Goal: Communication & Community: Share content

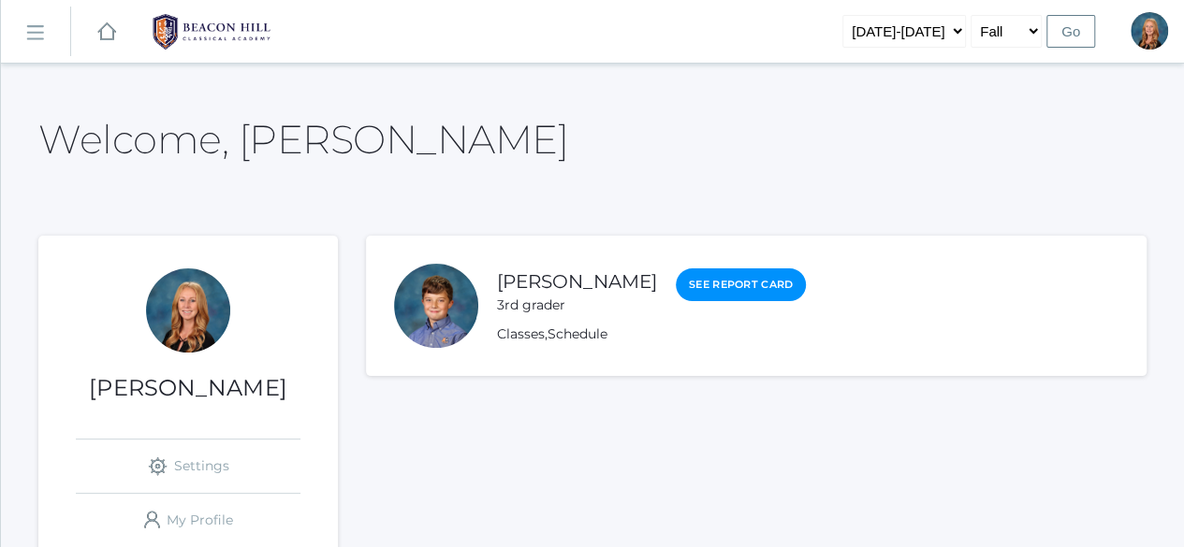
click at [23, 27] on link "icons/ui/navigation/hamburger Created with Sketch." at bounding box center [35, 32] width 69 height 51
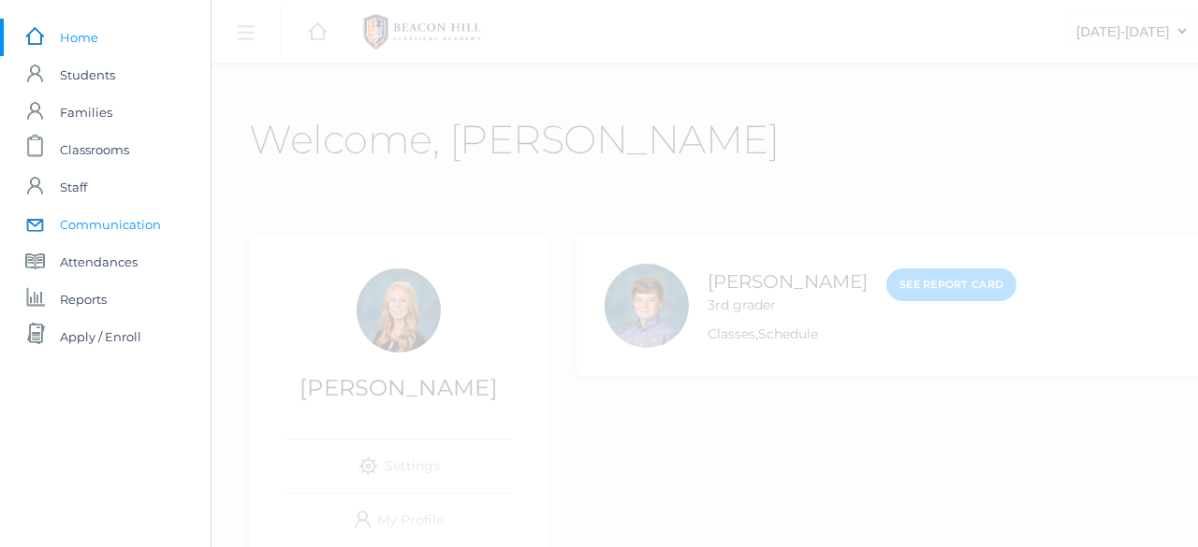
click at [119, 220] on span "Communication" at bounding box center [110, 224] width 101 height 37
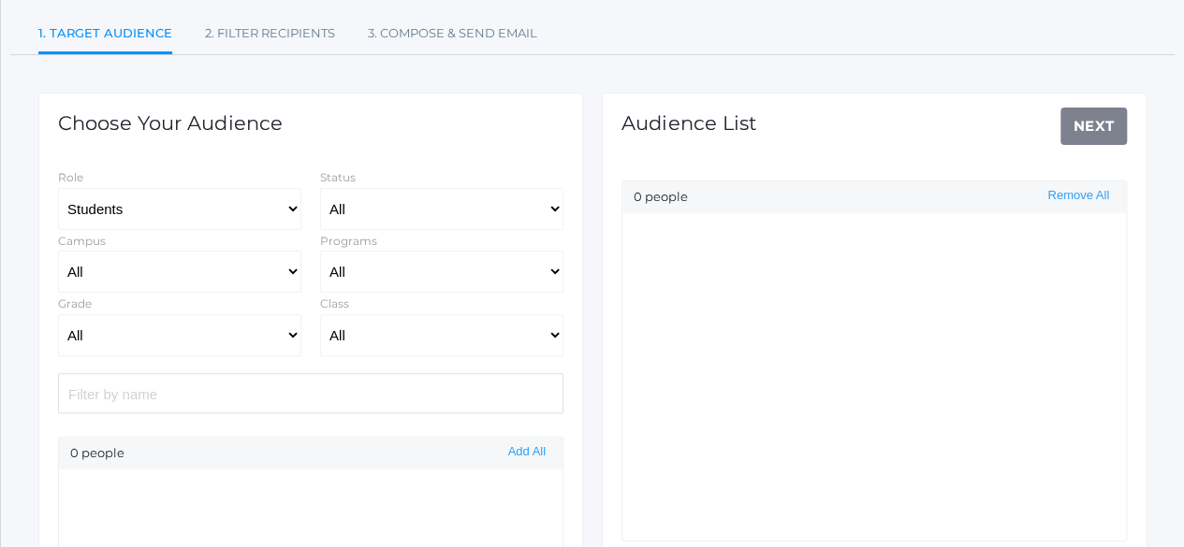
select select "Enrolled"
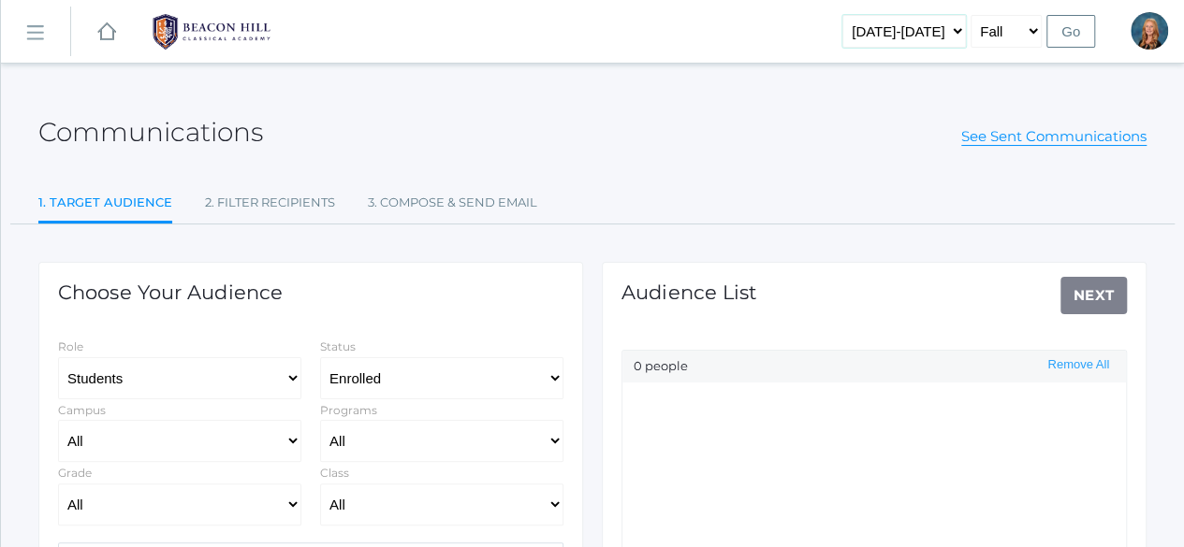
click at [952, 36] on select "[DATE]-[DATE] [DATE]-[DATE] [DATE]-[DATE] [DATE]-[DATE] [DATE]-[DATE] [DATE]-[D…" at bounding box center [904, 31] width 124 height 33
select select "[DATE]-[DATE]"
click at [872, 15] on select "[DATE]-[DATE] [DATE]-[DATE] [DATE]-[DATE] [DATE]-[DATE] [DATE]-[DATE] [DATE]-[D…" at bounding box center [904, 31] width 124 height 33
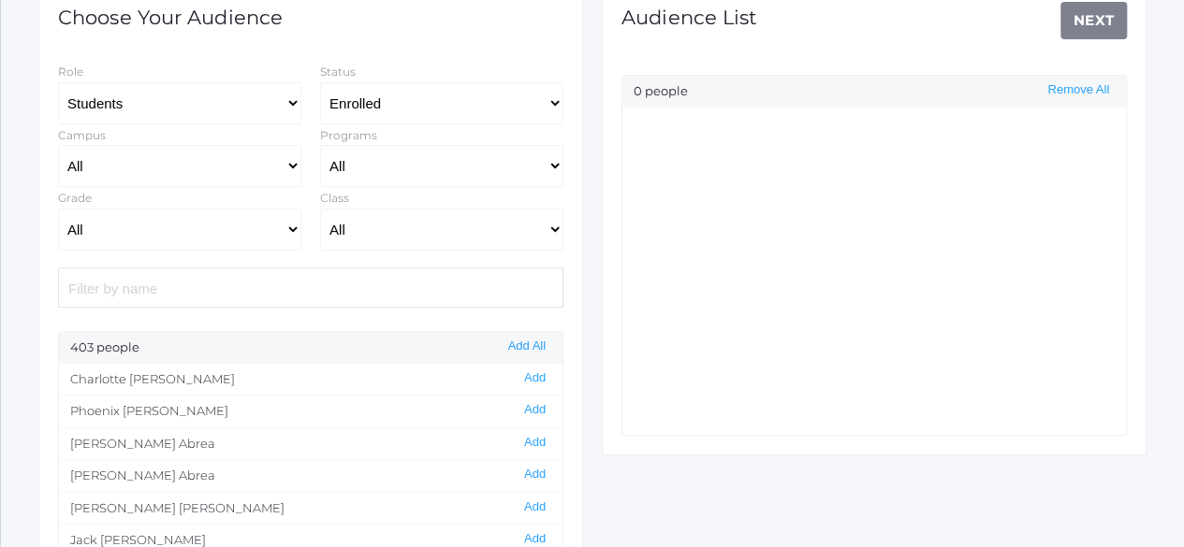
scroll to position [276, 0]
click at [236, 289] on input "search" at bounding box center [310, 287] width 505 height 40
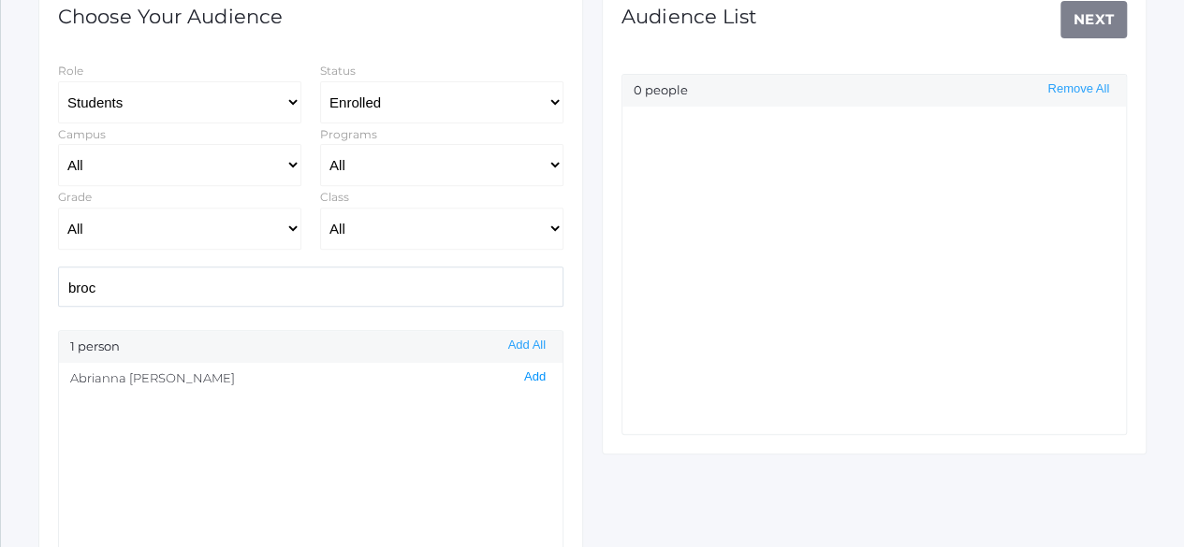
type input "broc"
click at [518, 377] on button "Add" at bounding box center [534, 378] width 33 height 16
click at [1100, 20] on link "Next" at bounding box center [1093, 19] width 67 height 37
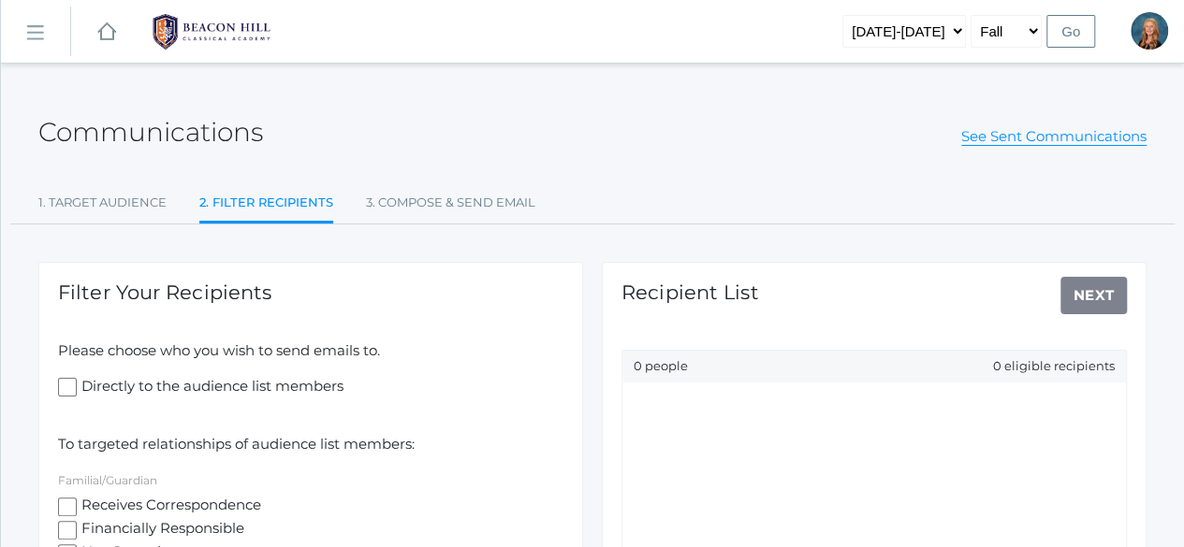
scroll to position [215, 0]
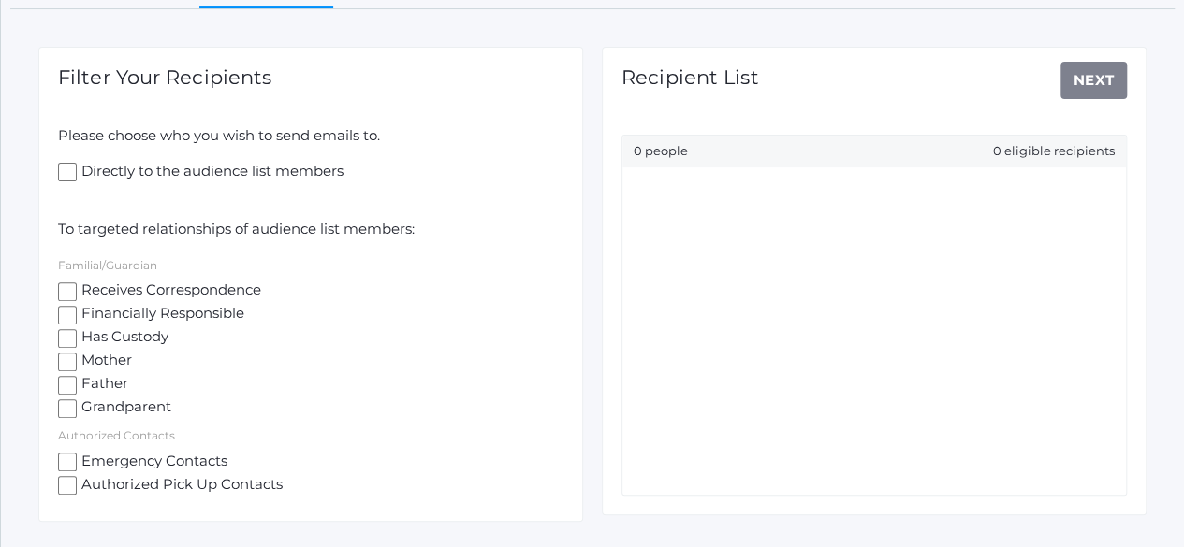
click at [65, 291] on input "Receives Correspondence" at bounding box center [67, 292] width 19 height 19
checkbox input "true"
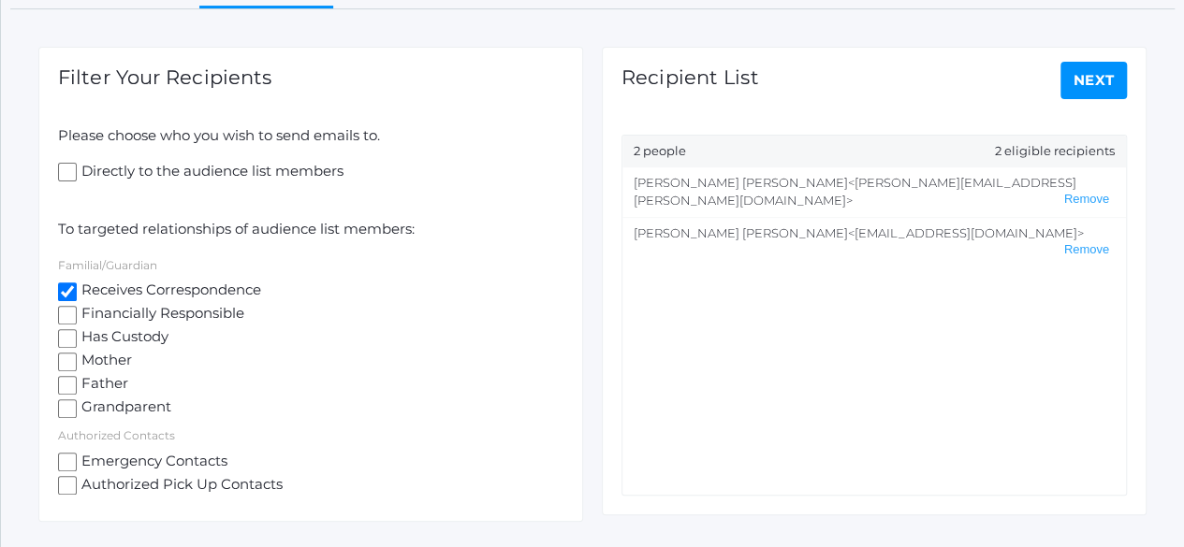
click at [1092, 81] on link "Next" at bounding box center [1093, 80] width 67 height 37
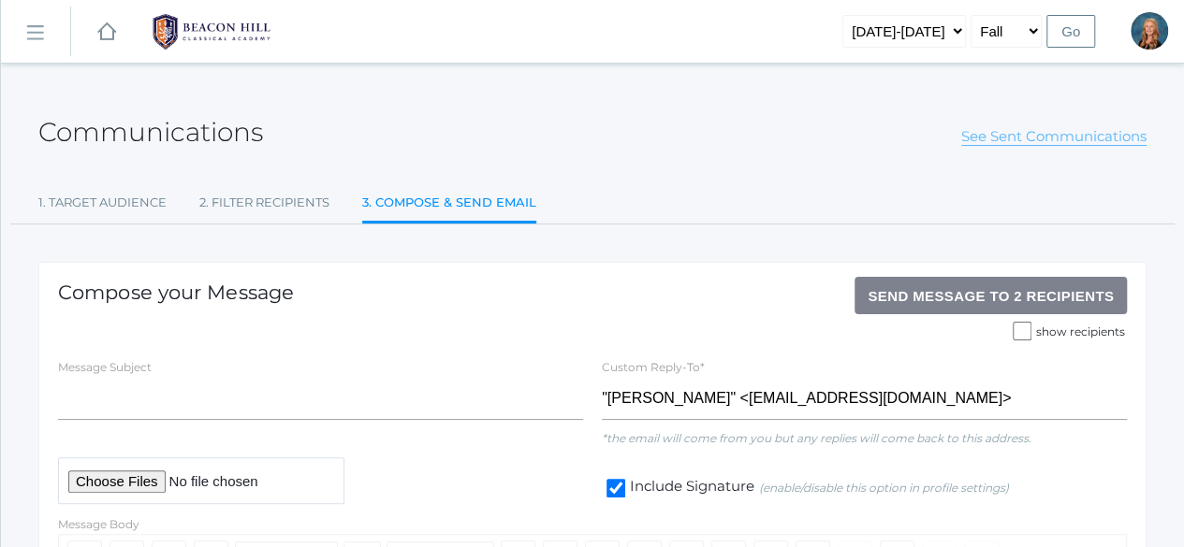
click at [1014, 138] on link "See Sent Communications" at bounding box center [1053, 136] width 185 height 19
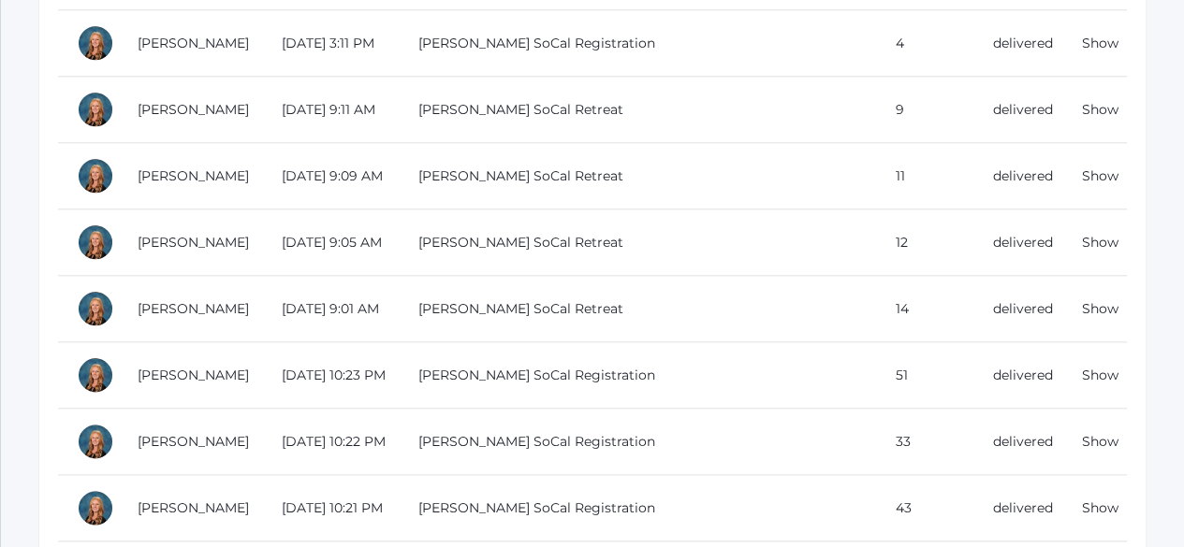
scroll to position [947, 0]
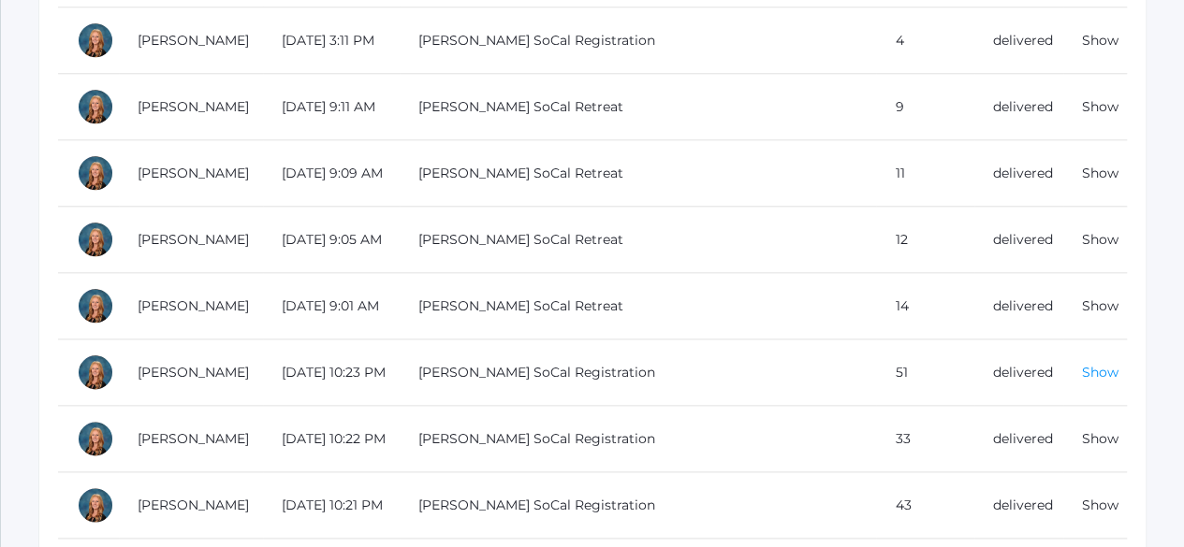
click at [1088, 372] on link "Show" at bounding box center [1100, 372] width 36 height 17
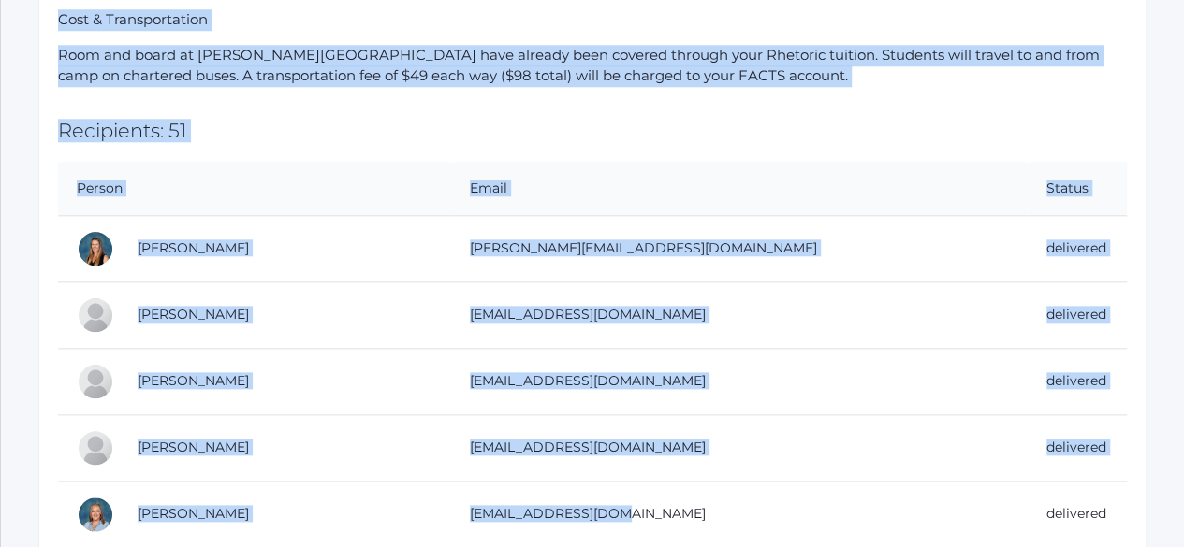
scroll to position [973, 0]
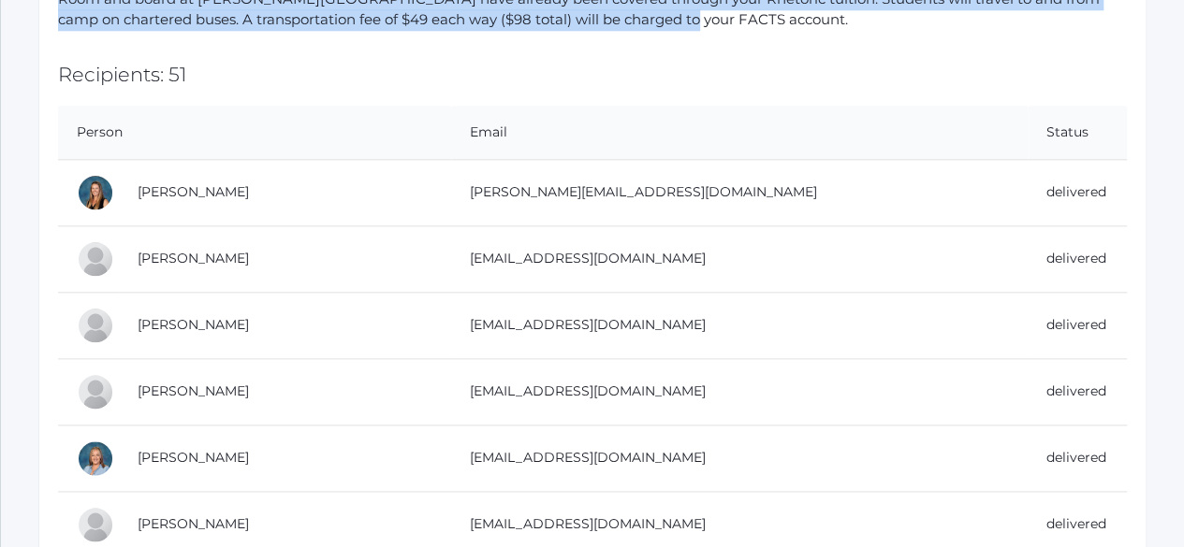
drag, startPoint x: 57, startPoint y: 233, endPoint x: 660, endPoint y: 65, distance: 625.8
copy div "Lo Ipsumdol Sitamet con Adipisci, El sed doeiusmo tem inc utl etdolo Magnaali E…"
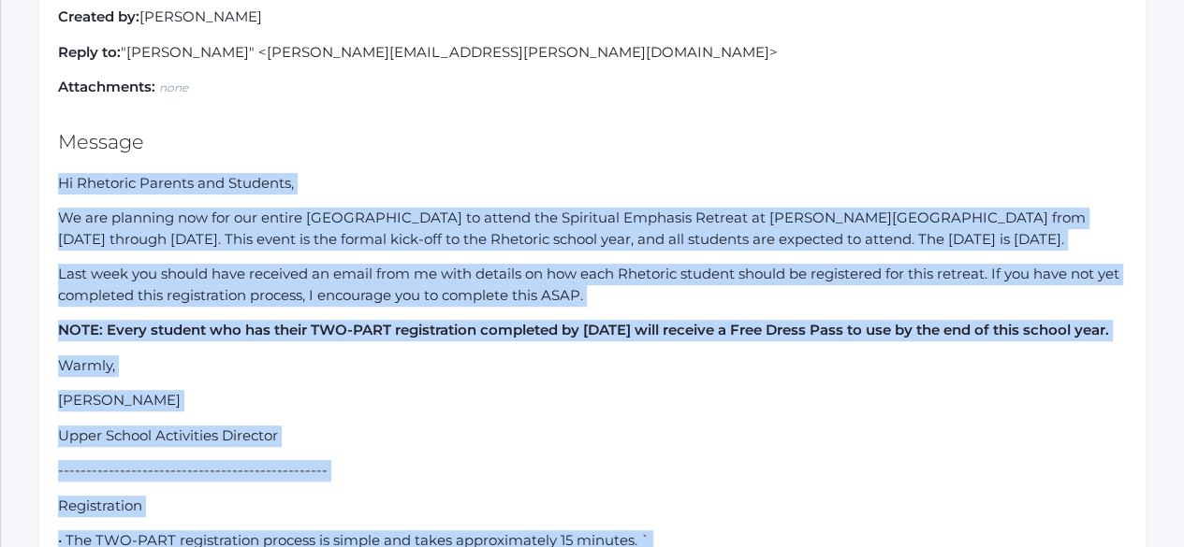
scroll to position [0, 0]
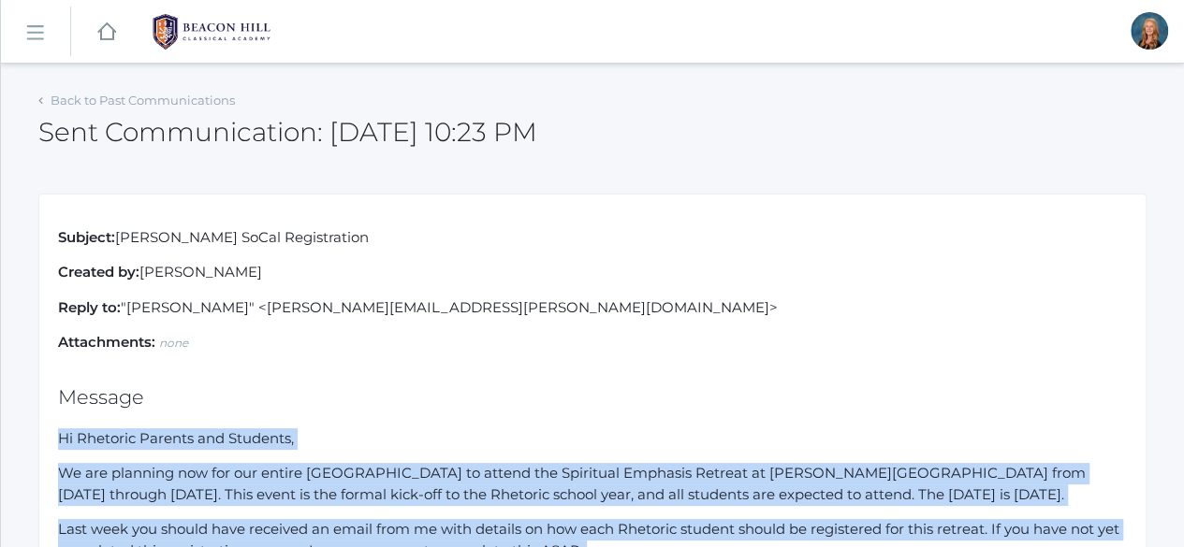
scroll to position [947, 0]
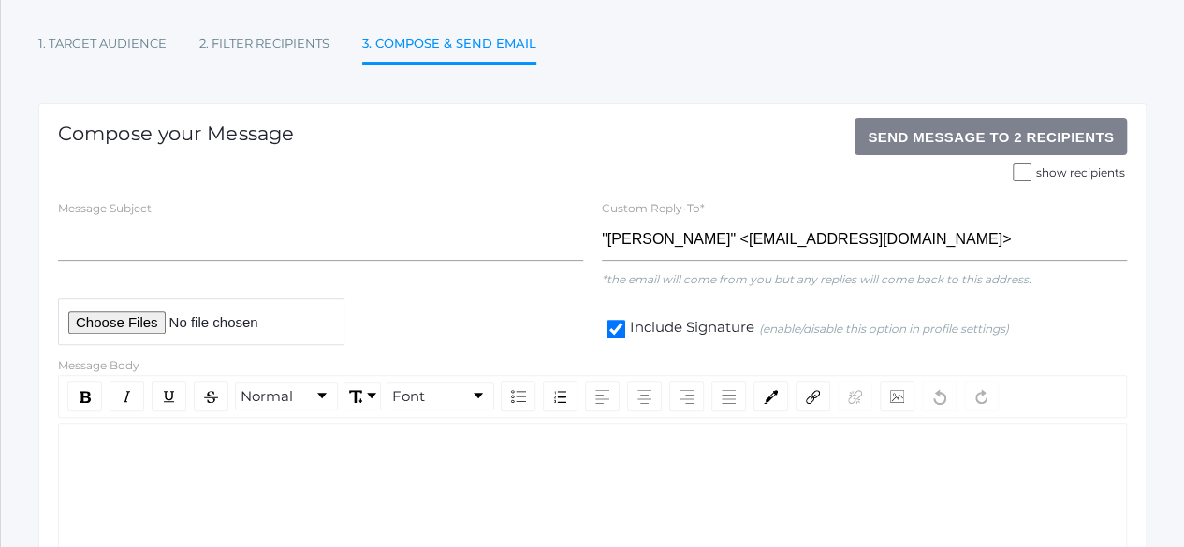
scroll to position [197, 0]
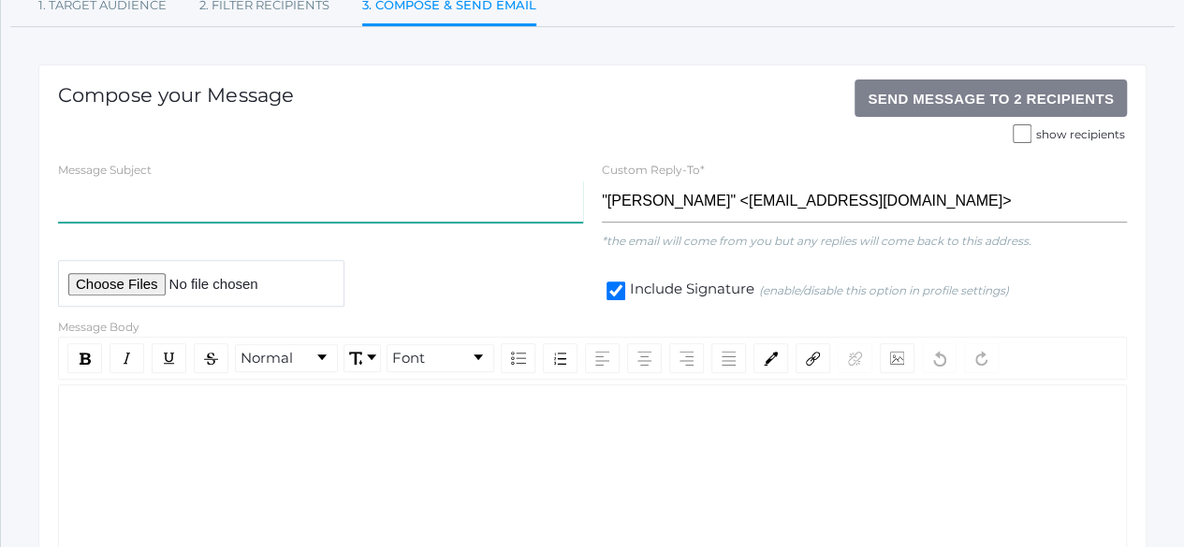
click at [313, 210] on input "text" at bounding box center [320, 202] width 525 height 42
type input "[PERSON_NAME] Registration"
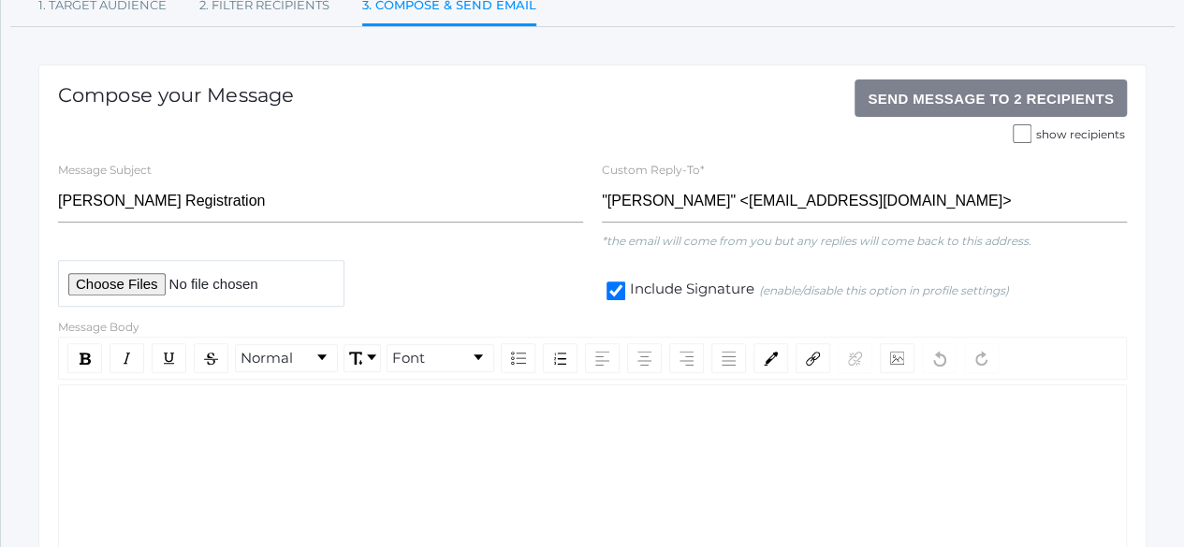
click at [213, 404] on div "rdw-editor" at bounding box center [593, 415] width 1038 height 22
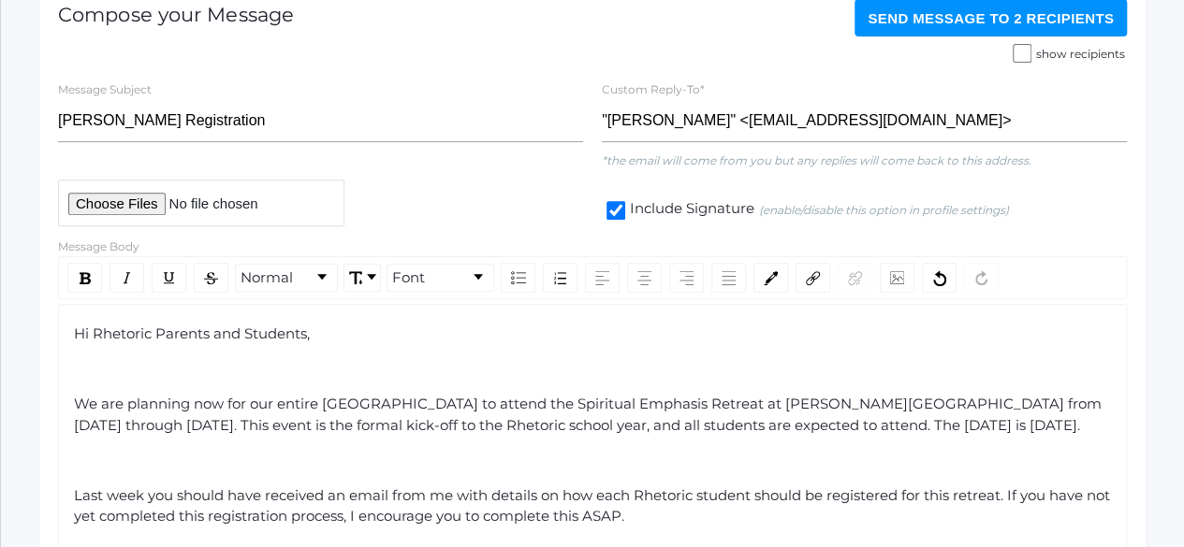
scroll to position [279, 0]
click at [206, 396] on span "We are planning now for our entire [GEOGRAPHIC_DATA] to attend the Spiritual Em…" at bounding box center [589, 413] width 1031 height 39
click at [103, 422] on span "We are planning for our entire Rhetoric School to attend the Spiritual Emphasis…" at bounding box center [574, 413] width 1001 height 39
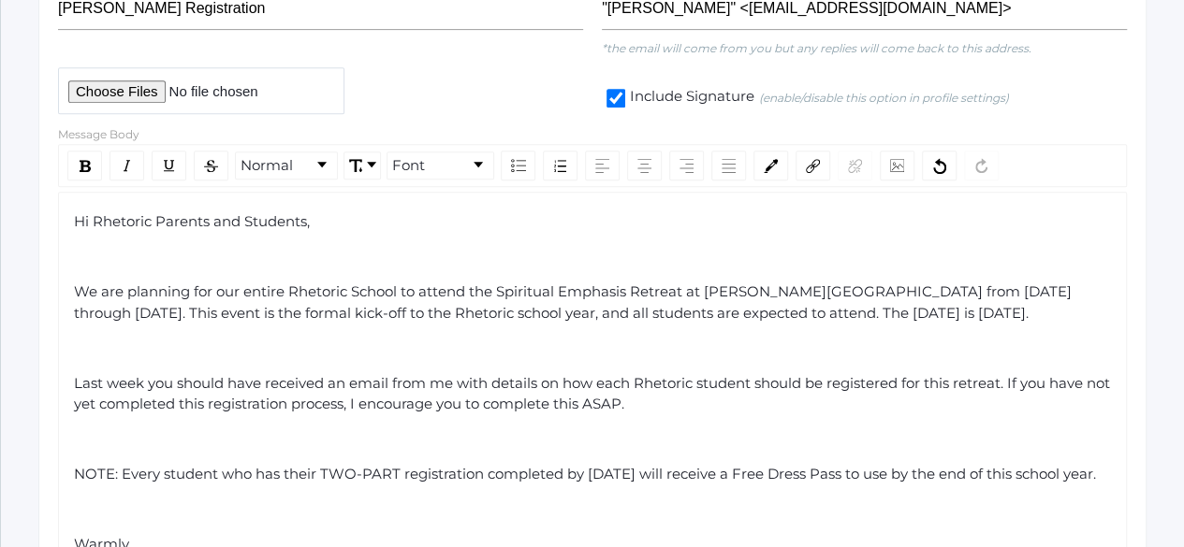
scroll to position [393, 0]
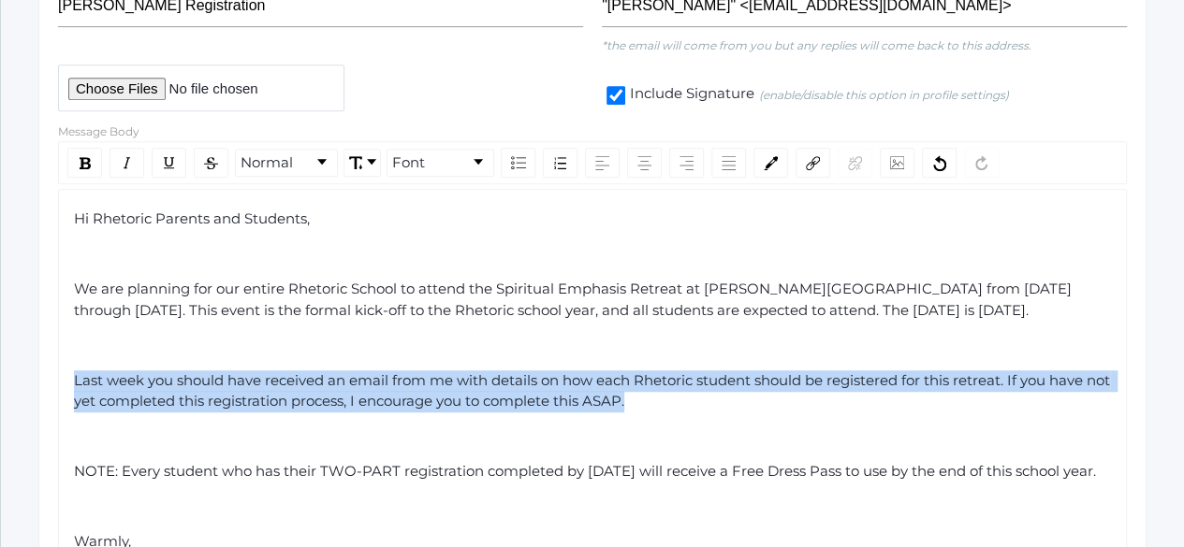
drag, startPoint x: 677, startPoint y: 429, endPoint x: 54, endPoint y: 390, distance: 623.5
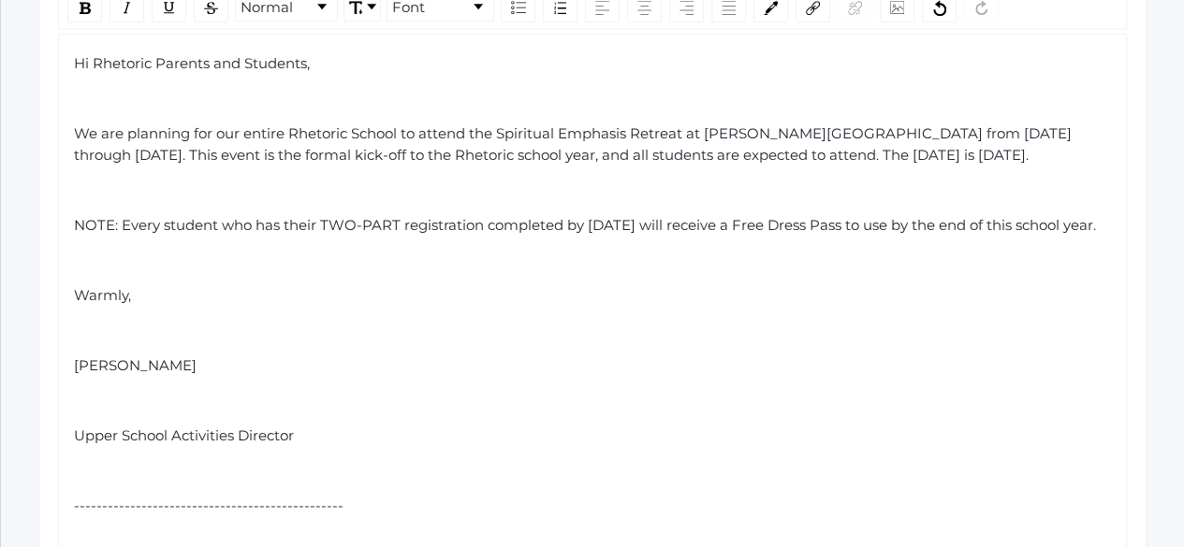
scroll to position [550, 0]
click at [82, 340] on div "rdw-editor" at bounding box center [593, 329] width 1038 height 22
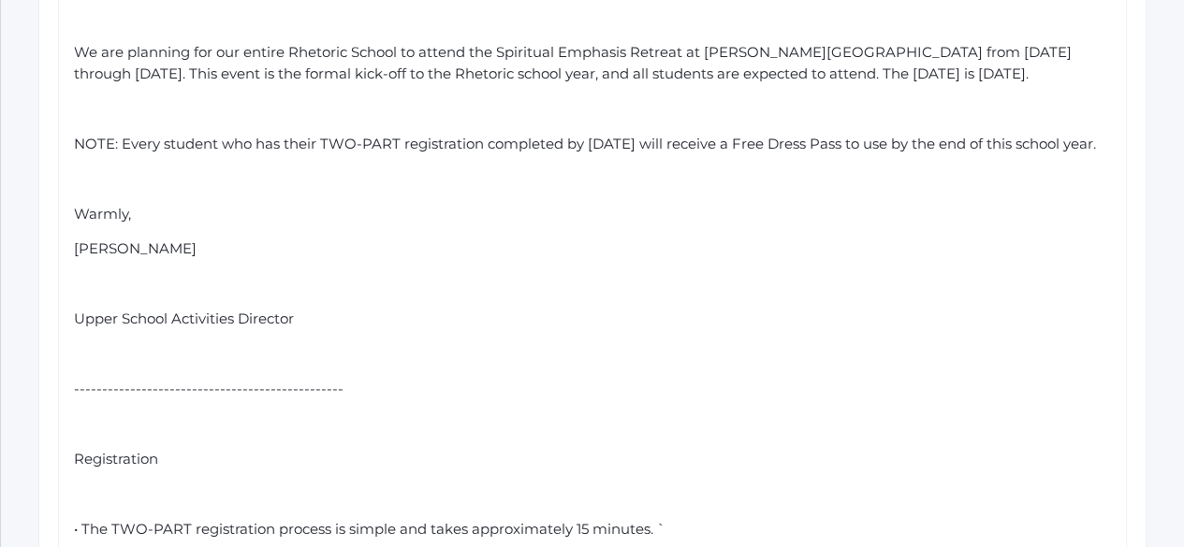
scroll to position [631, 0]
click at [77, 295] on div "rdw-editor" at bounding box center [593, 284] width 1038 height 22
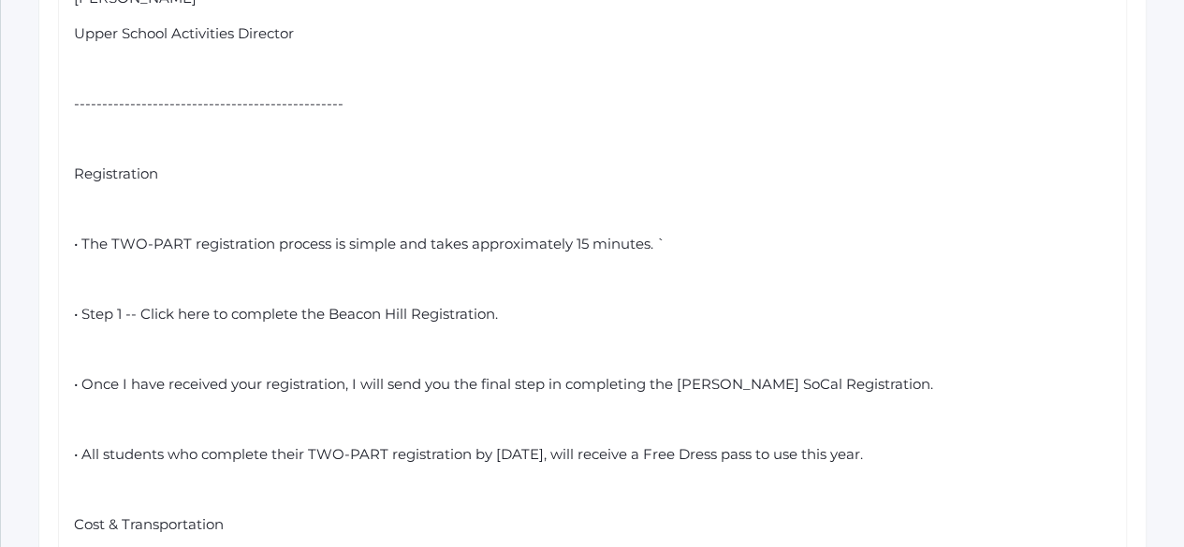
scroll to position [893, 0]
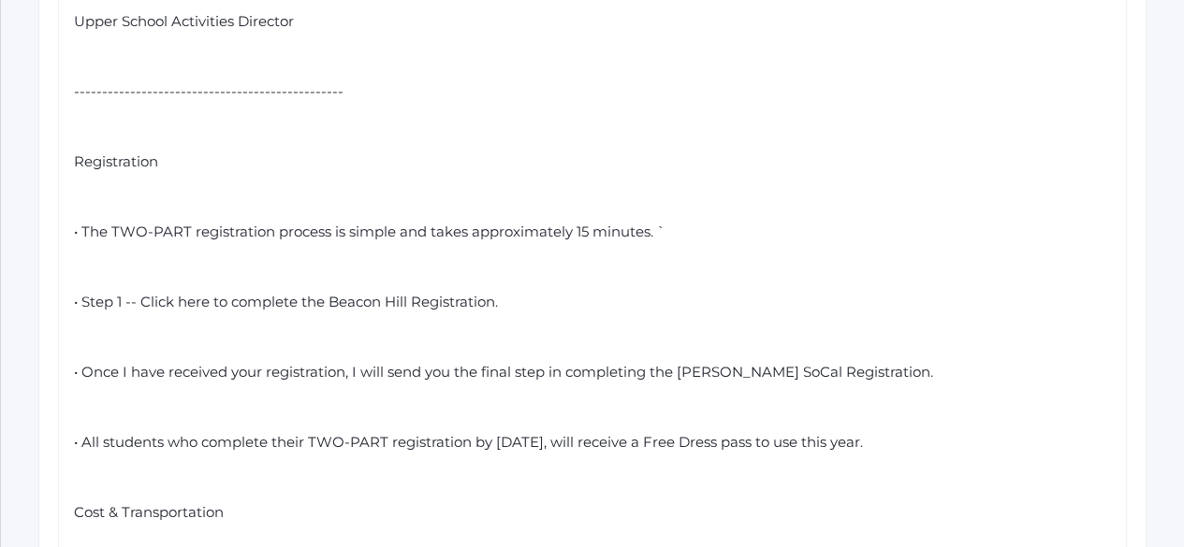
click at [194, 311] on span "• Step 1 -- Click here to complete the Beacon Hill Registration." at bounding box center [286, 302] width 424 height 18
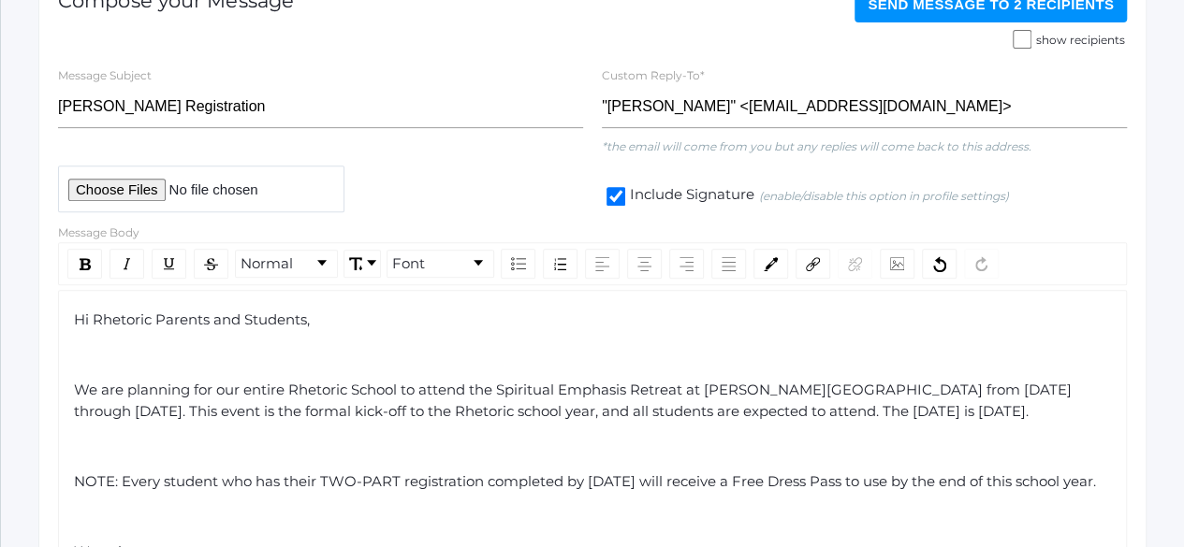
scroll to position [342, 0]
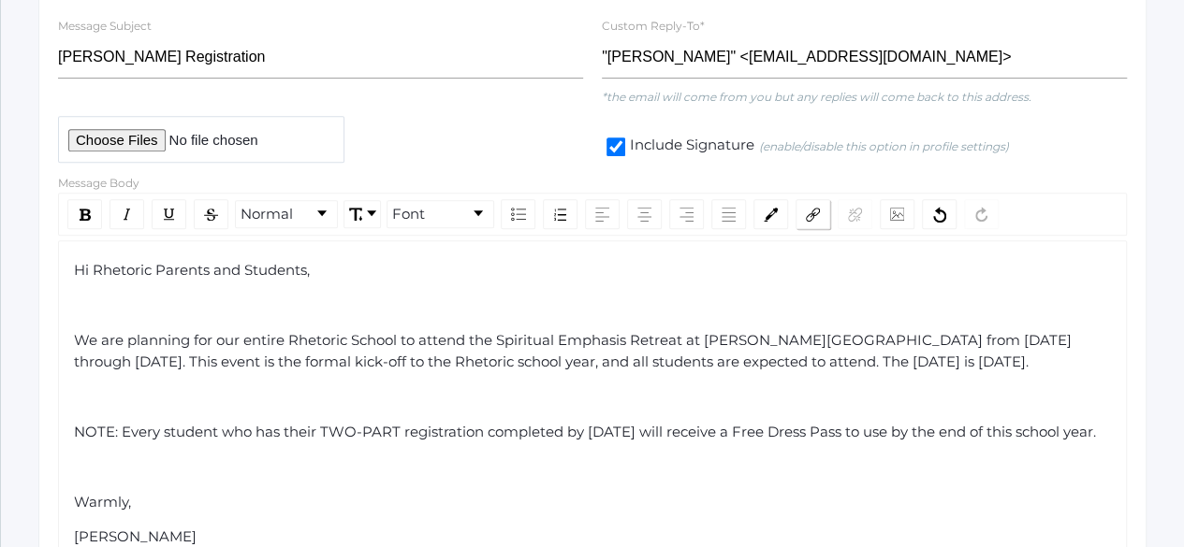
click at [809, 209] on img "rdw-link-control" at bounding box center [813, 215] width 14 height 14
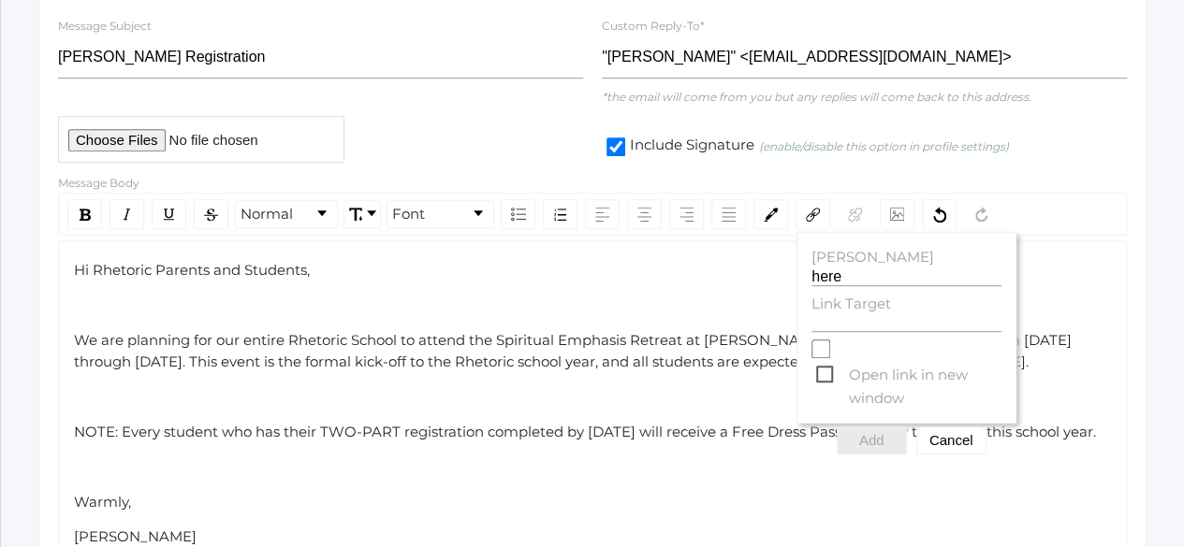
click at [832, 314] on label "Link Target" at bounding box center [906, 305] width 190 height 22
click at [832, 314] on input "Link Target" at bounding box center [906, 323] width 190 height 18
click at [832, 314] on label "Link Target" at bounding box center [906, 305] width 190 height 22
click at [832, 314] on input "Link Target" at bounding box center [906, 323] width 190 height 18
paste input "[URL][DOMAIN_NAME]"
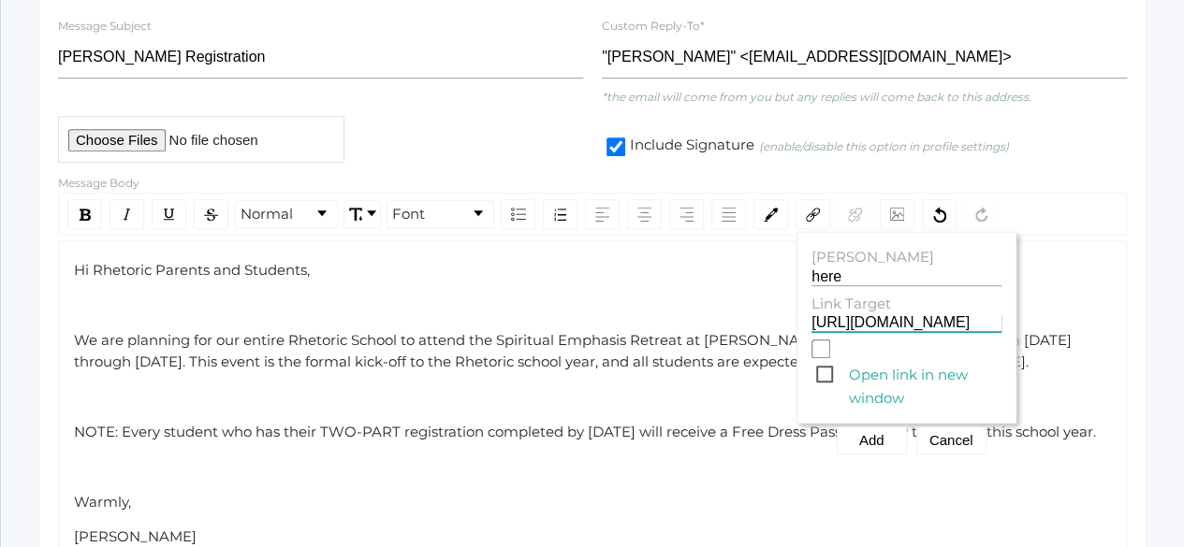
scroll to position [0, 100]
type input "[URL][DOMAIN_NAME]"
click at [814, 357] on input "Open link in new window" at bounding box center [820, 349] width 19 height 19
checkbox input "true"
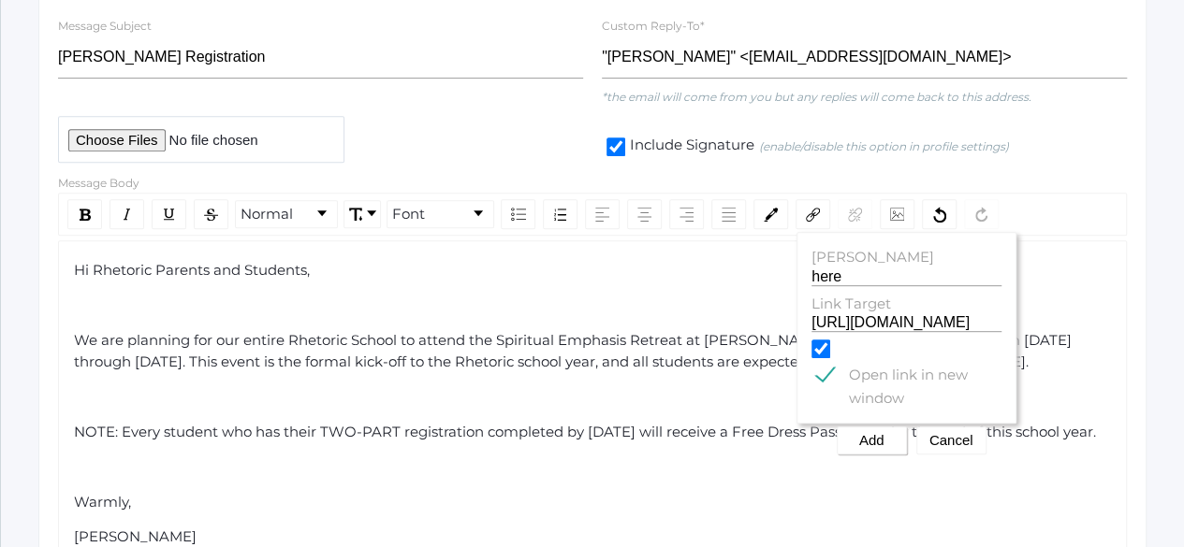
click at [882, 439] on button "Add" at bounding box center [872, 441] width 70 height 28
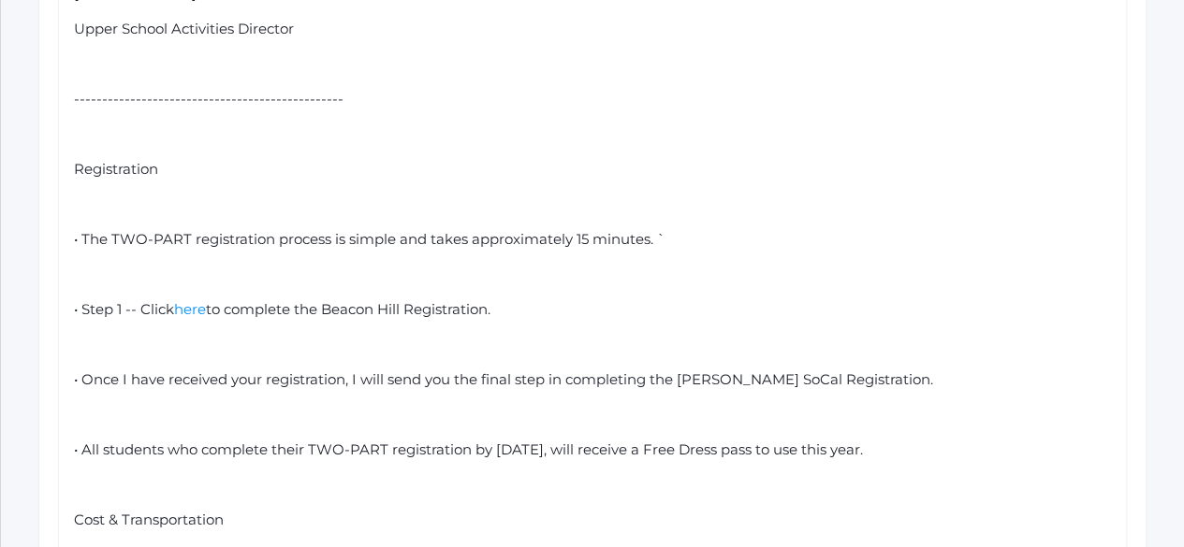
scroll to position [955, 0]
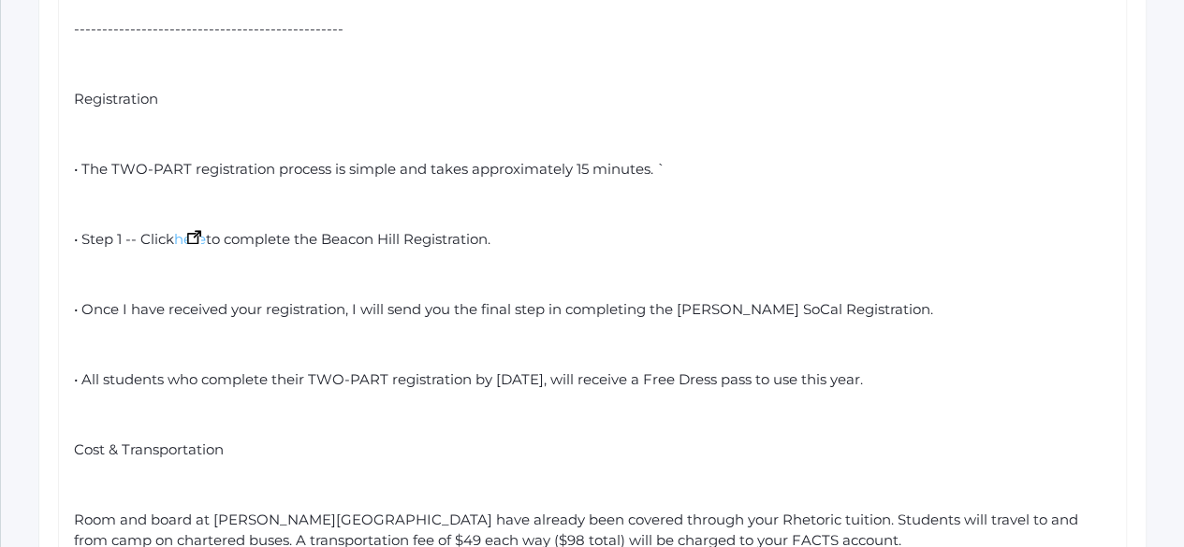
drag, startPoint x: 212, startPoint y: 277, endPoint x: 176, endPoint y: 276, distance: 36.5
click at [176, 251] on div "• Step 1 -- Click here to complete the Beacon Hill Registration." at bounding box center [593, 240] width 1038 height 22
drag, startPoint x: 213, startPoint y: 282, endPoint x: 178, endPoint y: 270, distance: 37.3
click at [178, 251] on div "• Step 1 -- Click here to complete the Beacon Hill Registration." at bounding box center [593, 240] width 1038 height 22
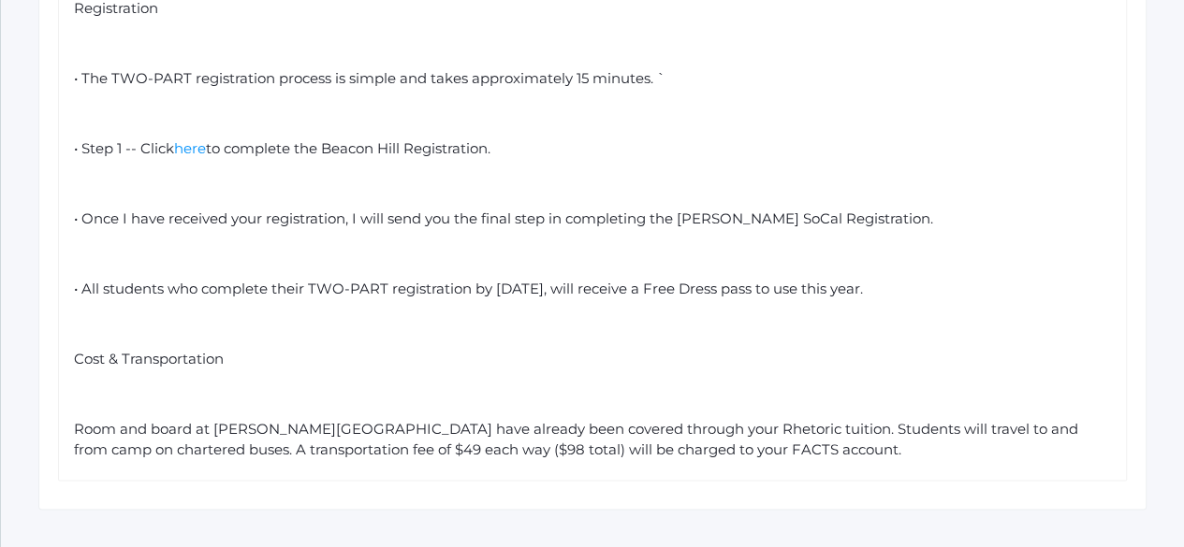
scroll to position [1062, 0]
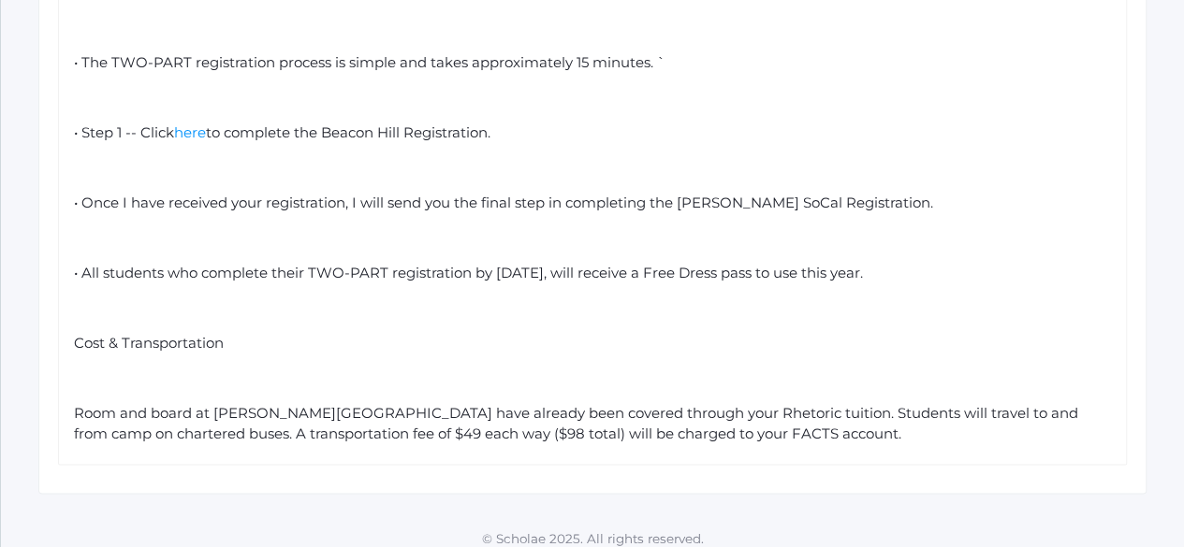
click at [518, 144] on div "• Step 1 -- Click here to complete the Beacon Hill Registration." at bounding box center [593, 134] width 1038 height 22
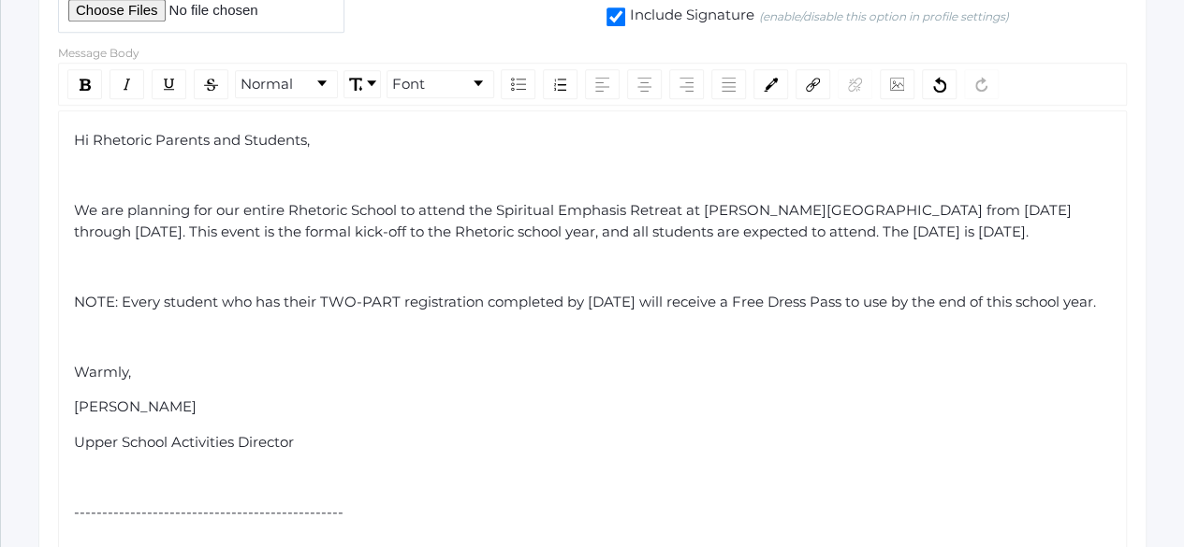
scroll to position [469, 0]
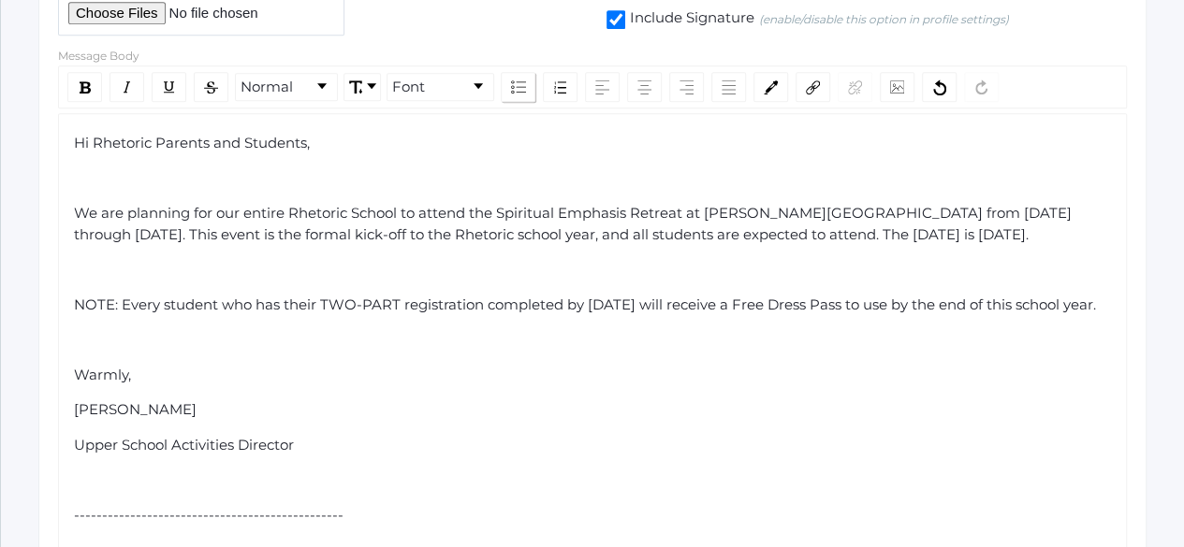
click at [528, 80] on div "rdw-list-control" at bounding box center [518, 87] width 35 height 30
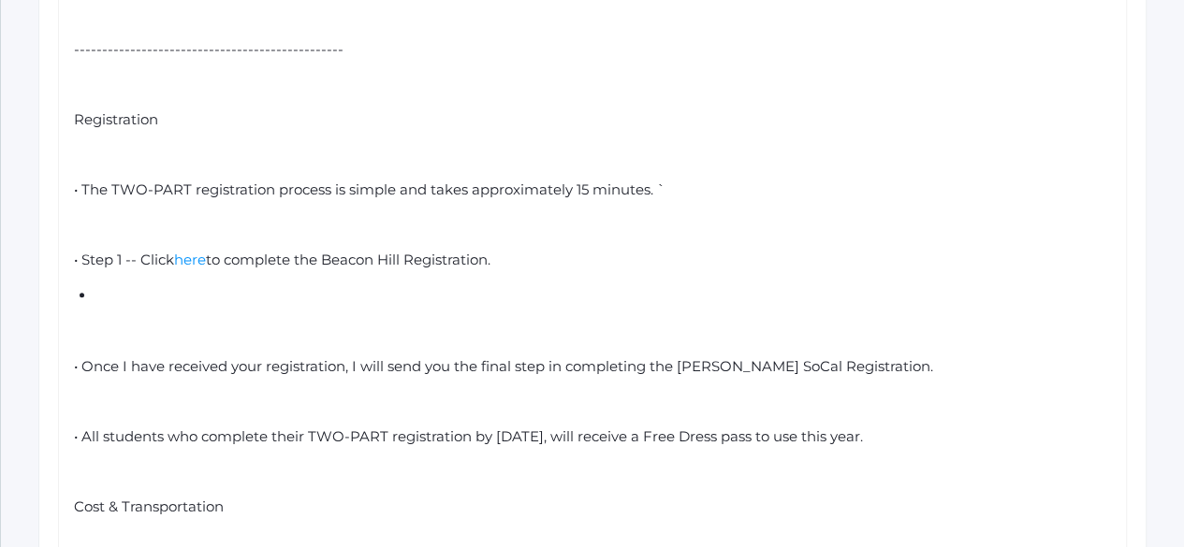
click at [78, 269] on span "• Step 1 -- Click" at bounding box center [124, 260] width 100 height 18
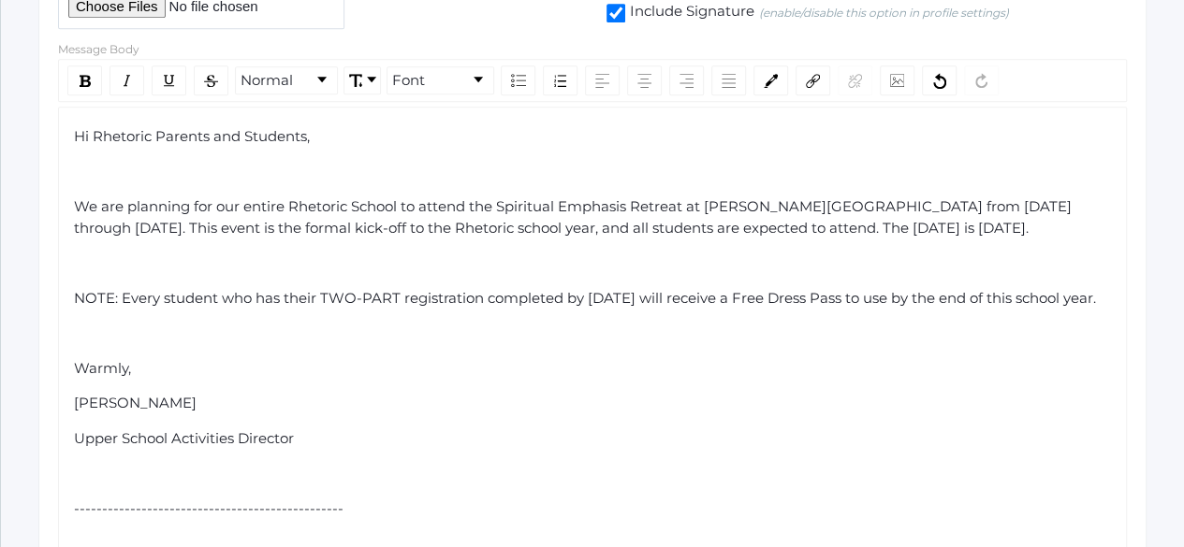
scroll to position [473, 0]
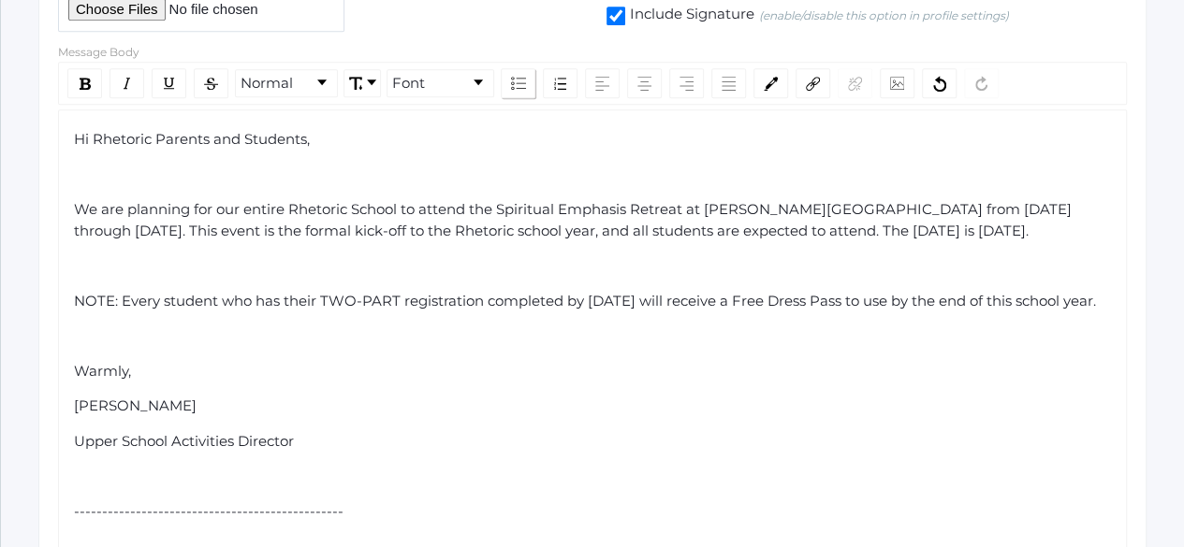
click at [521, 82] on img "rdw-list-control" at bounding box center [518, 83] width 15 height 13
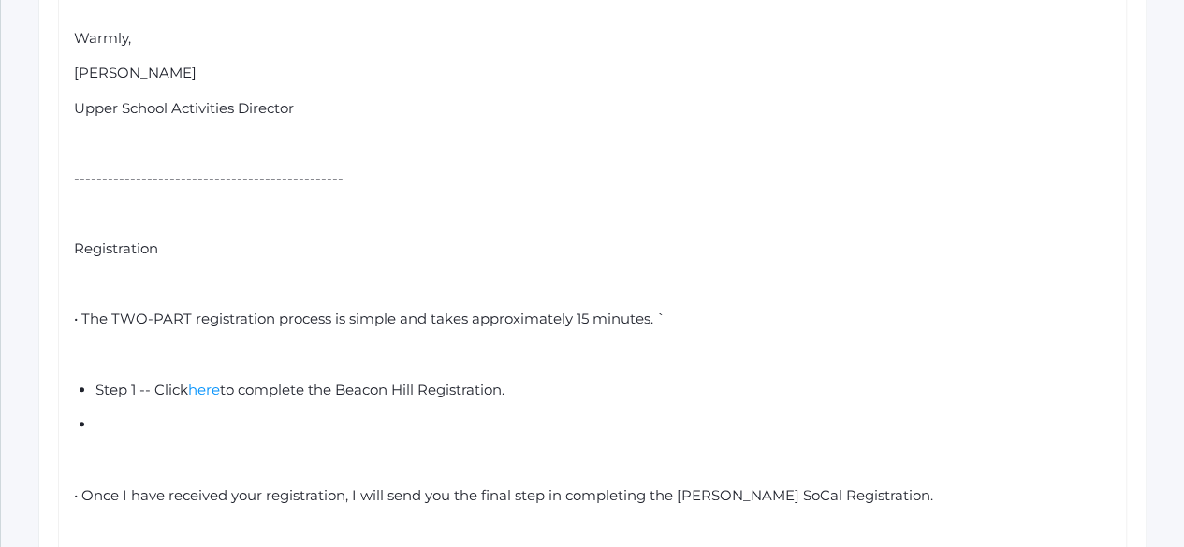
click at [120, 436] on div "rdw-editor" at bounding box center [603, 426] width 1017 height 22
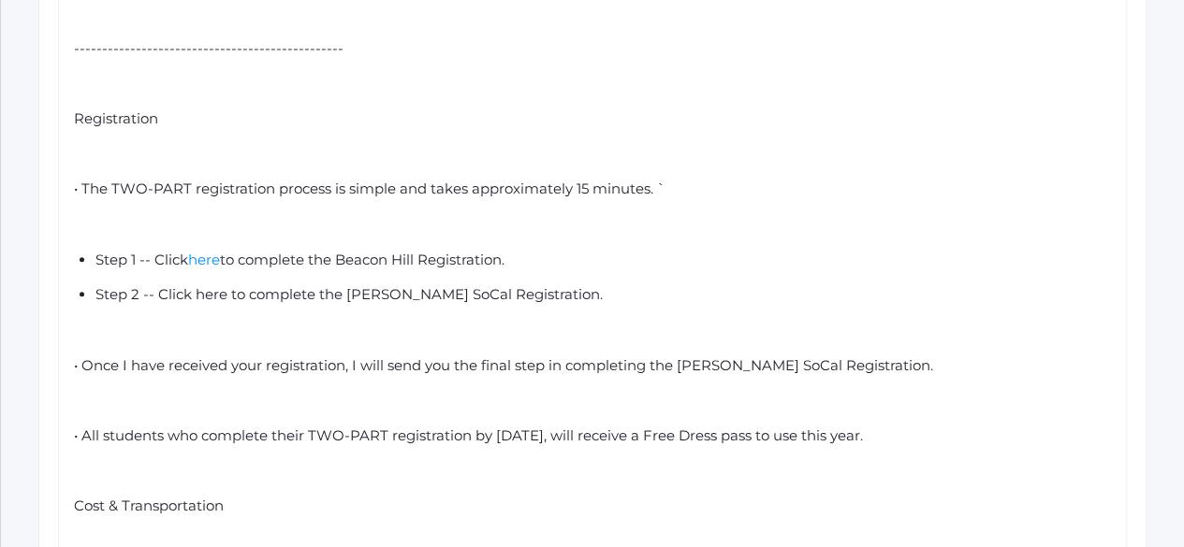
scroll to position [937, 0]
click at [204, 302] on span "Step 2 -- Click here to complete the [PERSON_NAME] SoCal Registration." at bounding box center [348, 293] width 507 height 18
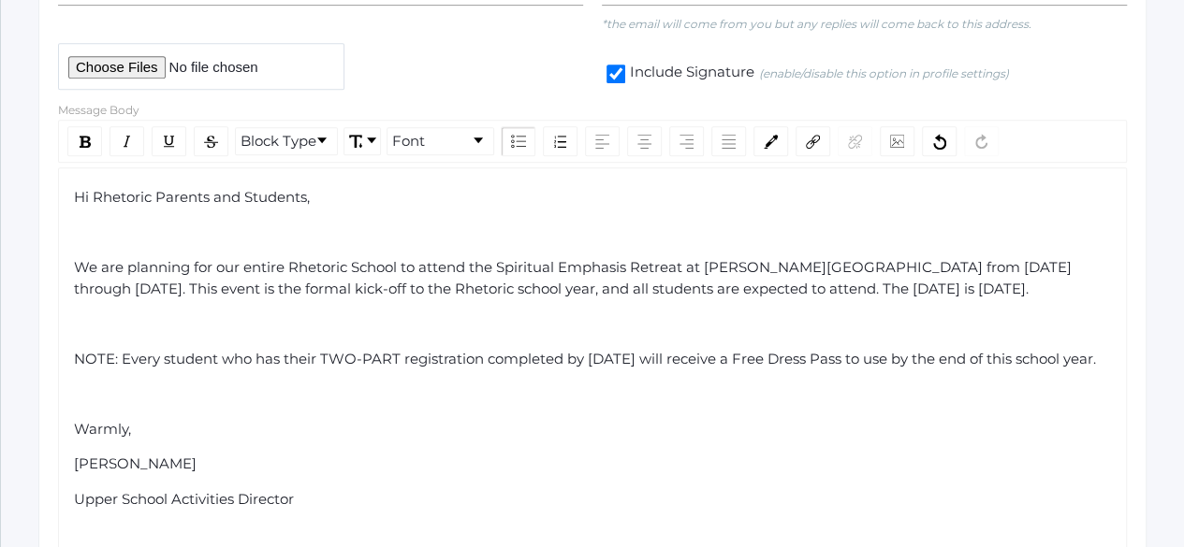
scroll to position [404, 0]
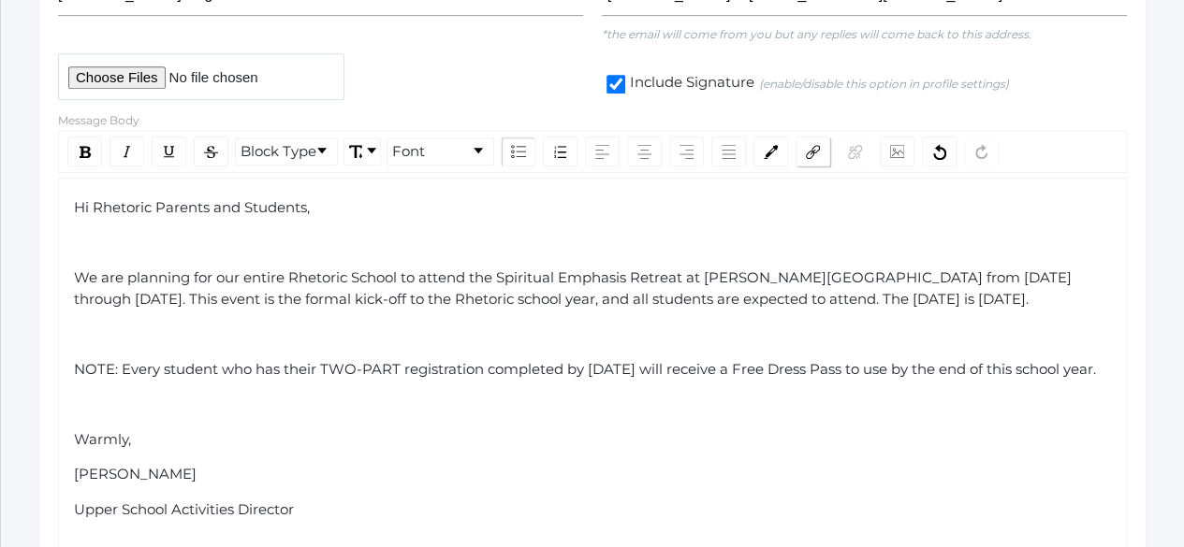
click at [812, 157] on div "rdw-link-control" at bounding box center [812, 152] width 35 height 30
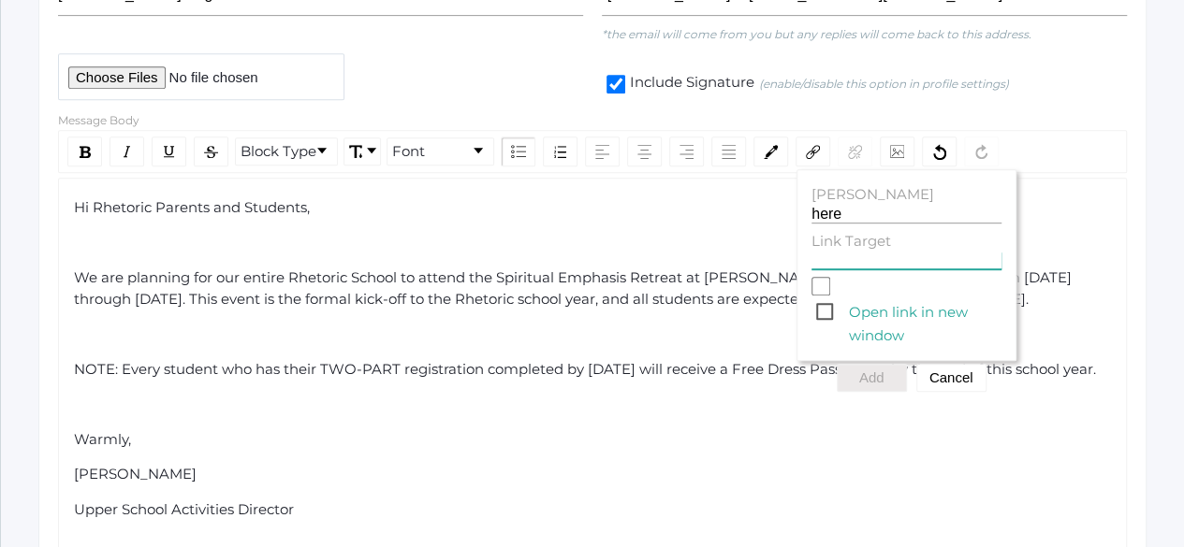
click at [850, 265] on input "Link Target" at bounding box center [906, 261] width 190 height 18
paste input "[URL][DOMAIN_NAME][PERSON_NAME]"
type input "[URL][DOMAIN_NAME][PERSON_NAME]"
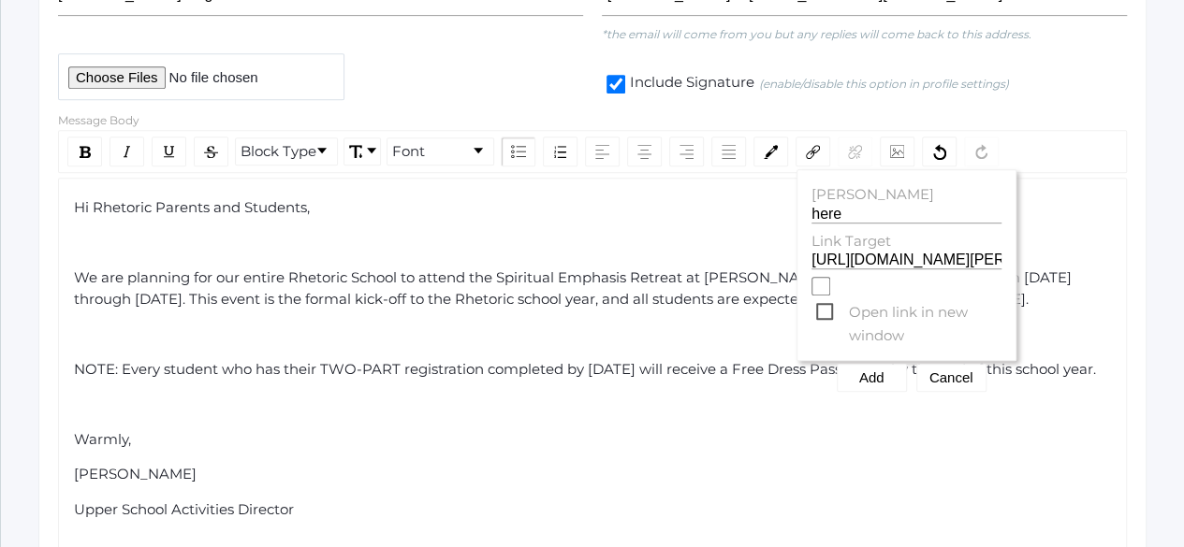
click at [814, 293] on input "Open link in new window" at bounding box center [820, 286] width 19 height 19
checkbox input "true"
click at [857, 378] on button "Add" at bounding box center [872, 378] width 70 height 28
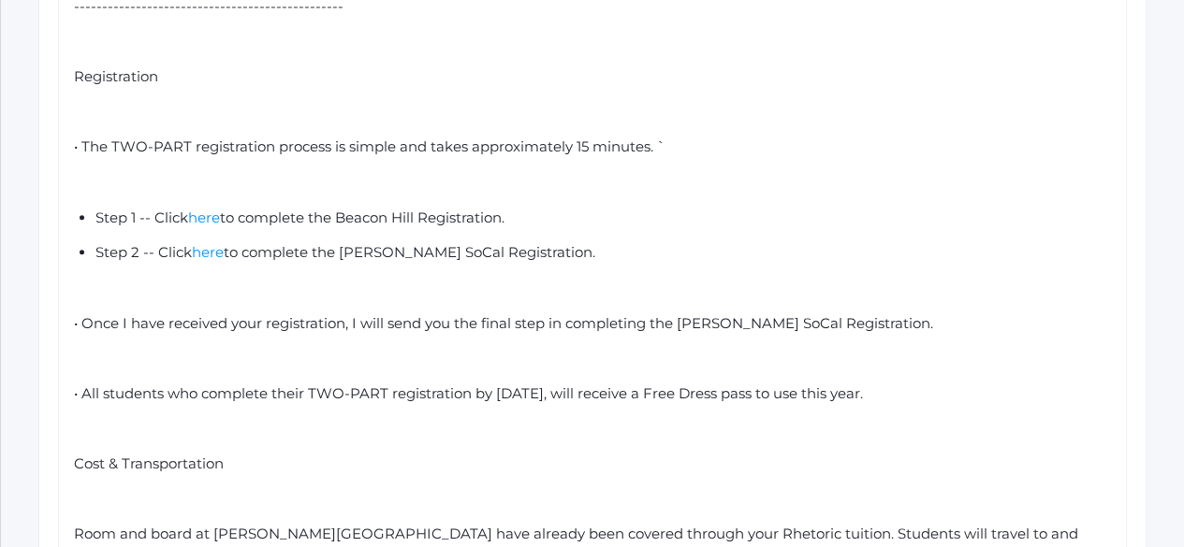
scroll to position [980, 0]
drag, startPoint x: 679, startPoint y: 194, endPoint x: 351, endPoint y: 158, distance: 330.4
drag, startPoint x: 351, startPoint y: 158, endPoint x: 172, endPoint y: 357, distance: 267.0
click at [172, 330] on span "• Once I have received your registration, I will send you the final step in com…" at bounding box center [503, 322] width 859 height 18
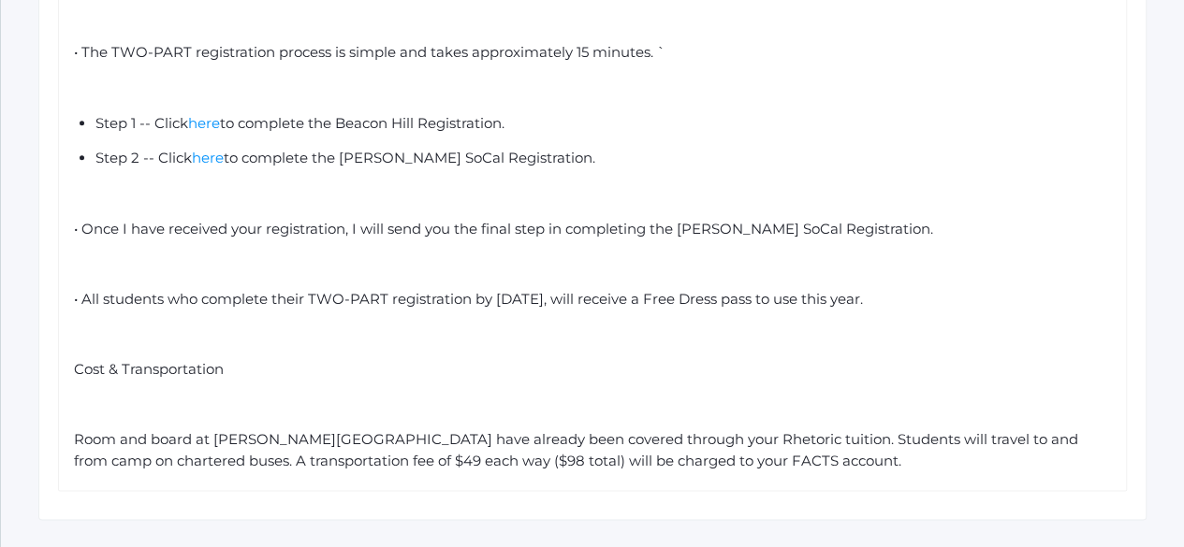
scroll to position [1073, 0]
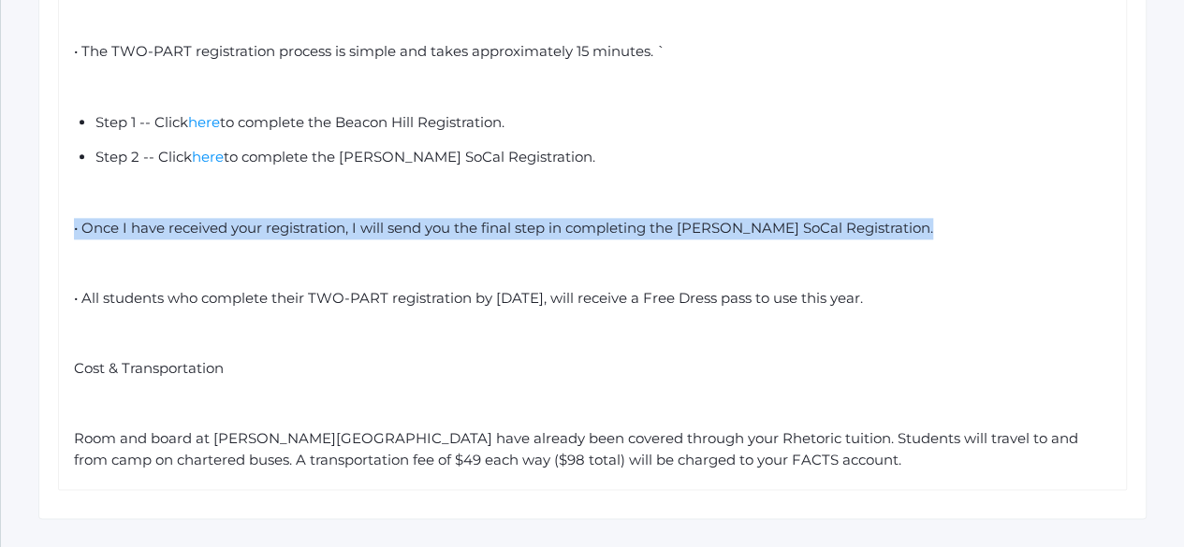
drag, startPoint x: 885, startPoint y: 282, endPoint x: 54, endPoint y: 259, distance: 831.3
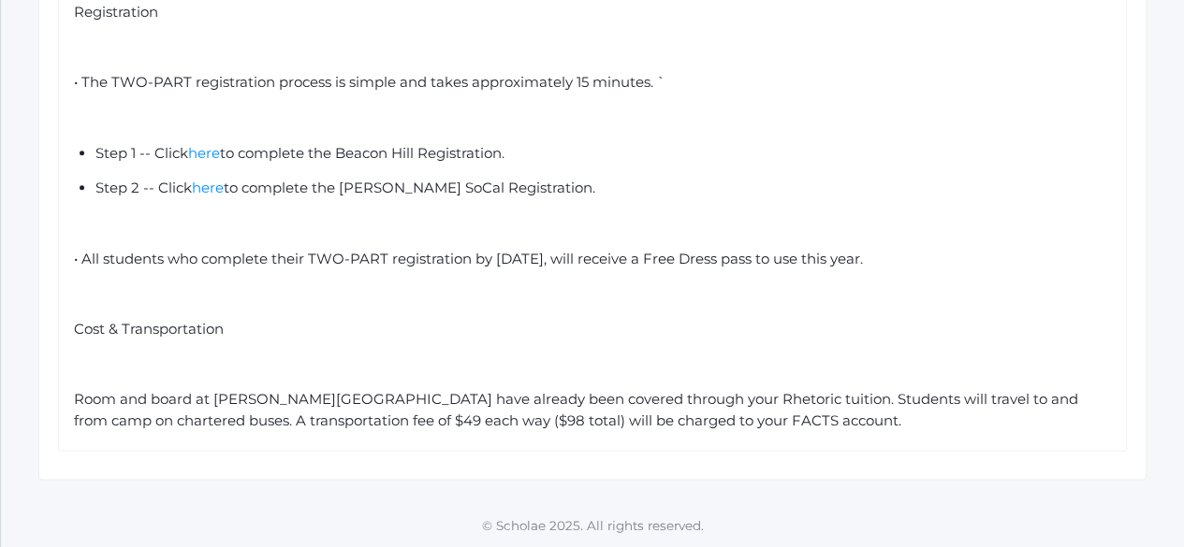
click at [143, 371] on div "rdw-editor" at bounding box center [593, 366] width 1038 height 22
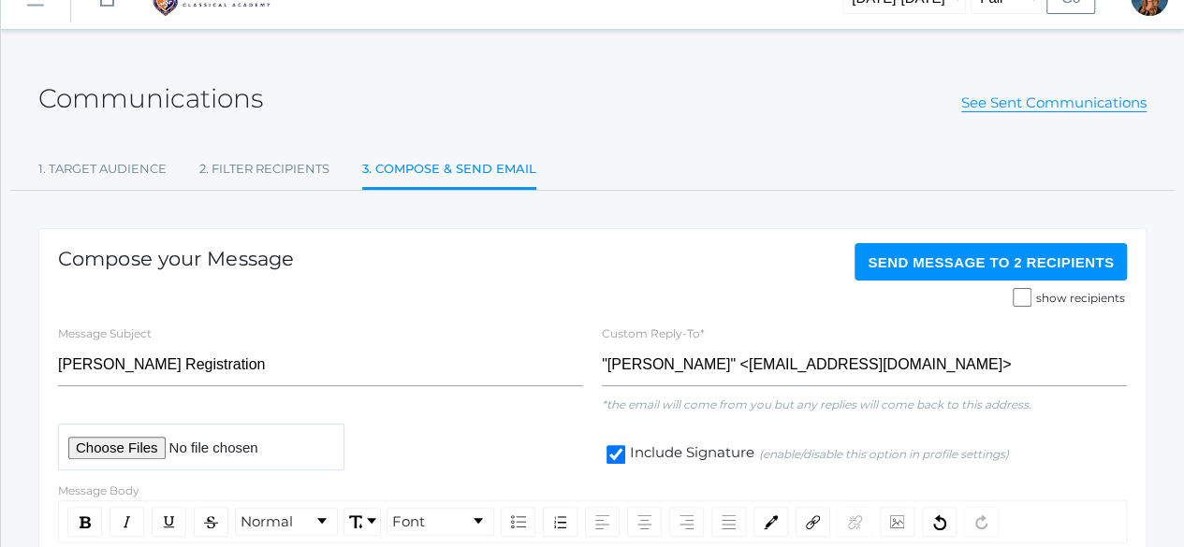
scroll to position [0, 0]
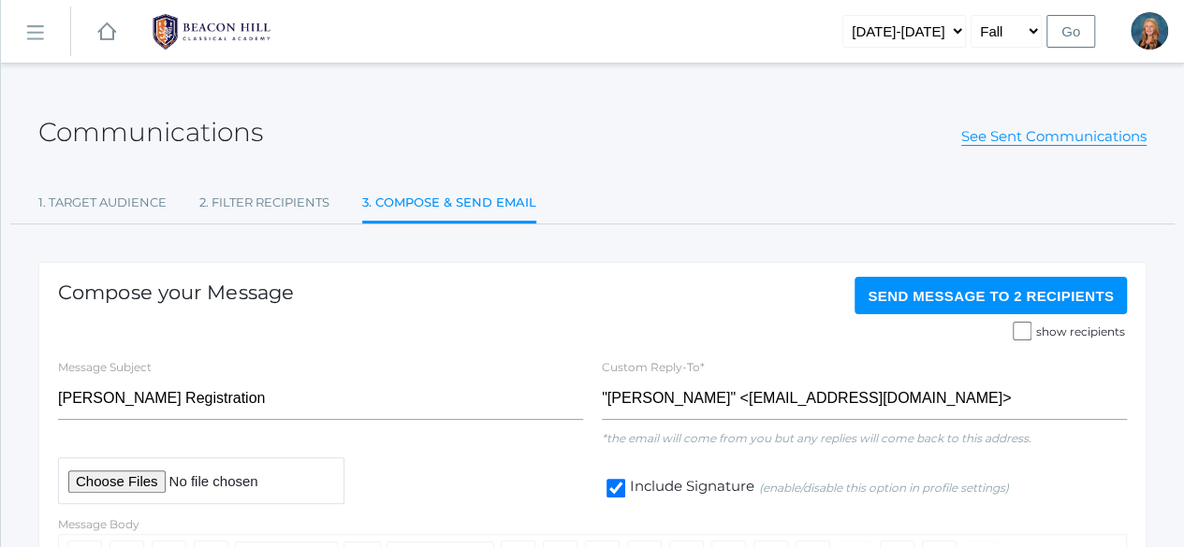
click at [952, 295] on span "Send Message to 2 recipients" at bounding box center [991, 296] width 246 height 16
